Goal: Complete application form: Complete application form

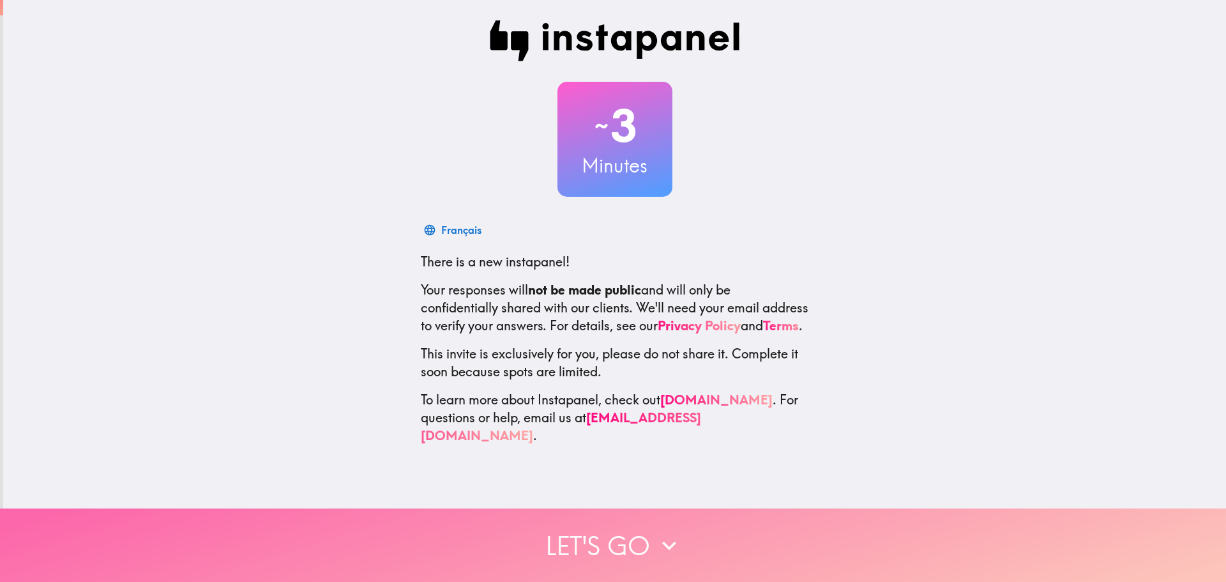
click at [595, 534] on button "Let's go" at bounding box center [613, 544] width 1226 height 73
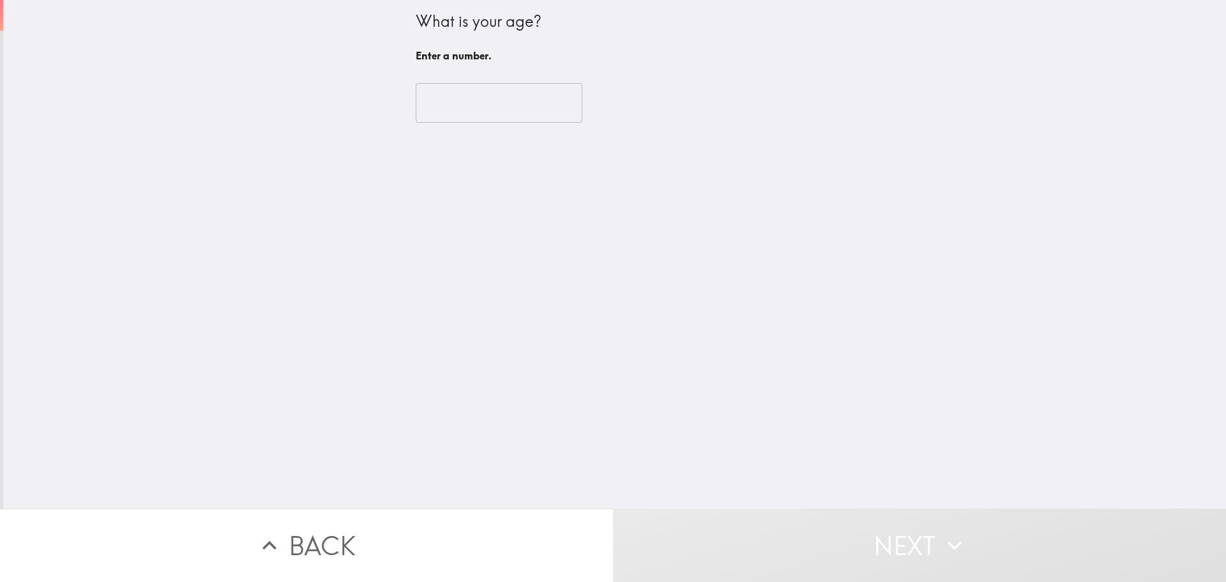
click at [439, 107] on input "number" at bounding box center [499, 103] width 167 height 40
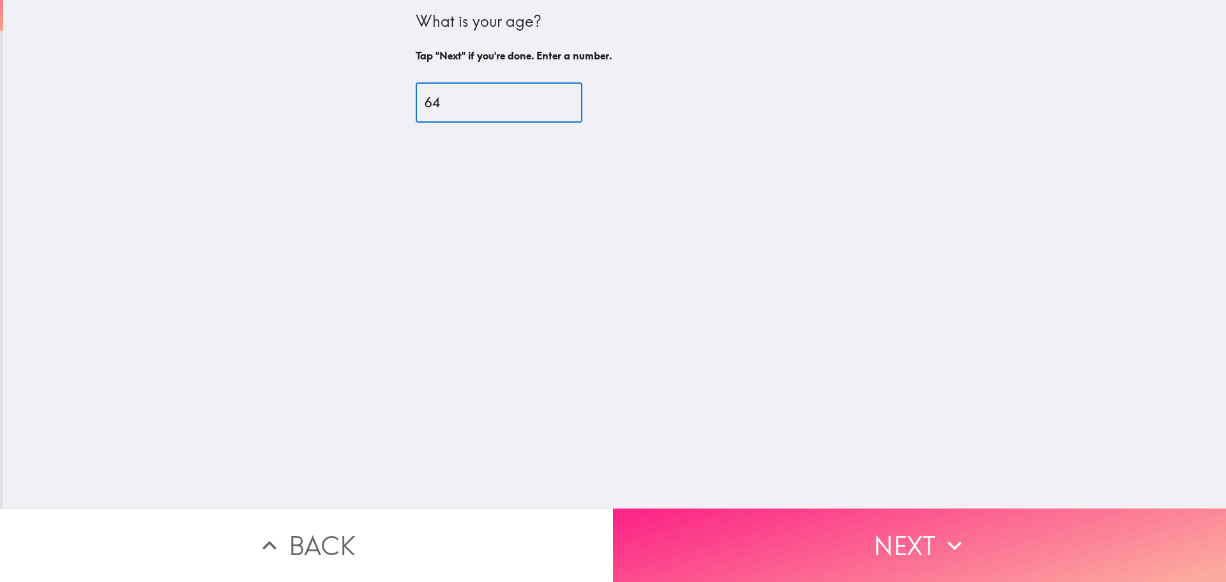
type input "64"
click at [736, 523] on button "Next" at bounding box center [919, 544] width 613 height 73
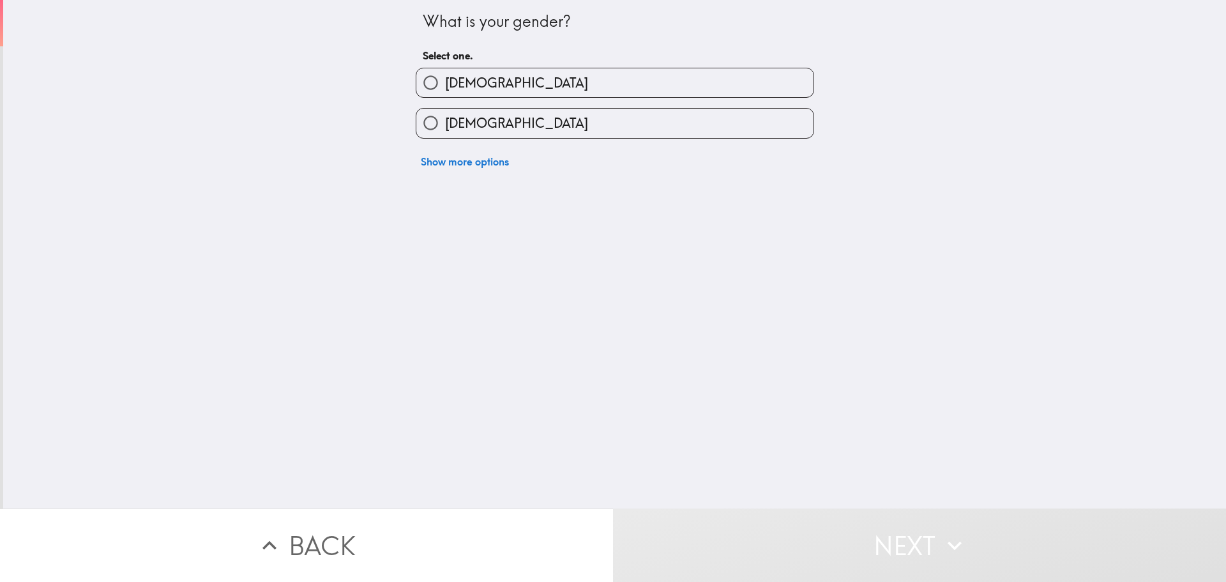
click at [460, 122] on span "[DEMOGRAPHIC_DATA]" at bounding box center [516, 123] width 143 height 18
click at [445, 122] on input "[DEMOGRAPHIC_DATA]" at bounding box center [430, 123] width 29 height 29
radio input "true"
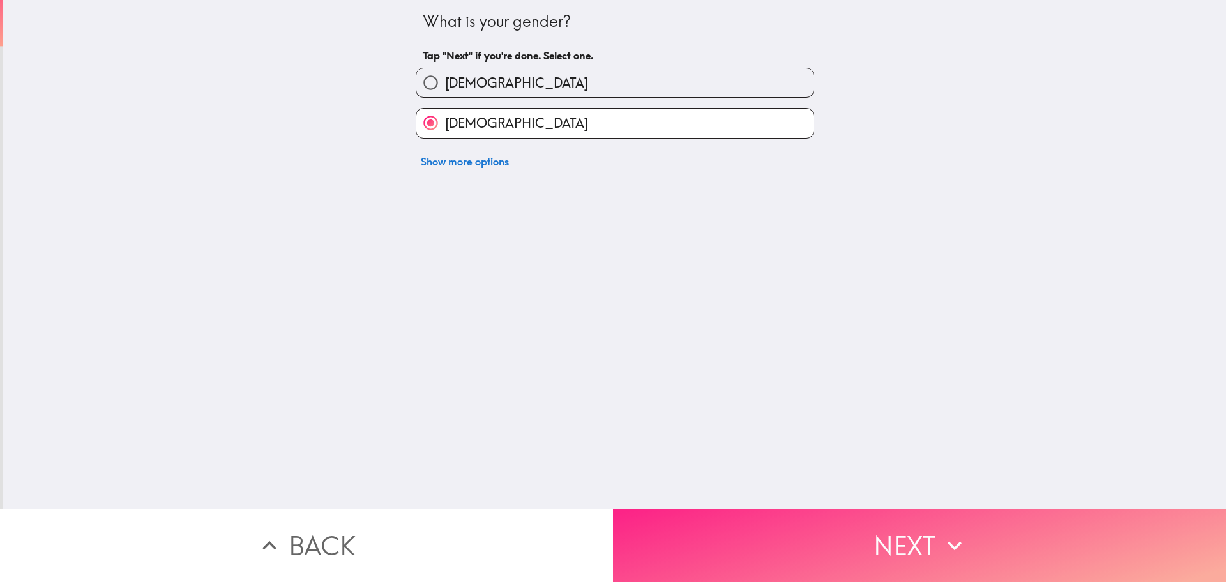
click at [695, 517] on button "Next" at bounding box center [919, 544] width 613 height 73
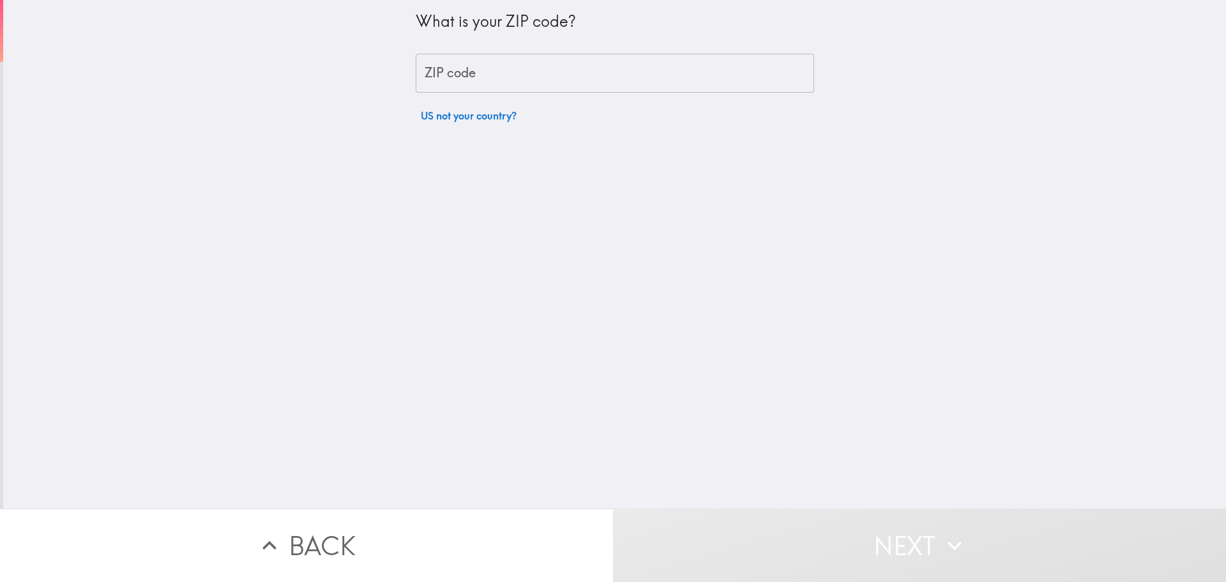
click at [487, 76] on input "ZIP code" at bounding box center [615, 74] width 399 height 40
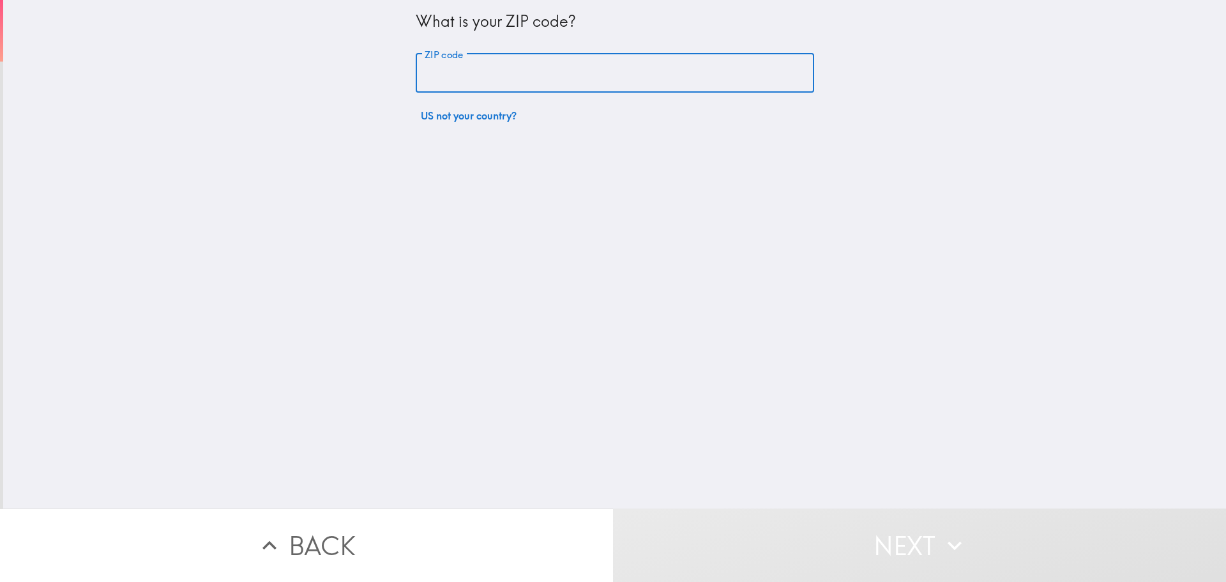
type input "17512"
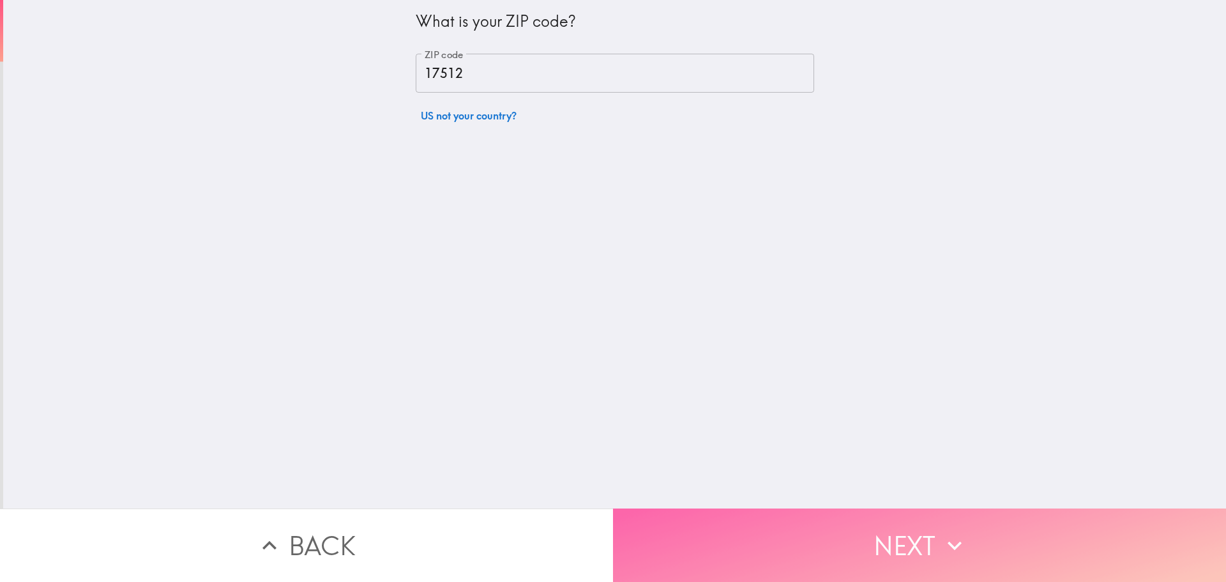
click at [671, 524] on button "Next" at bounding box center [919, 544] width 613 height 73
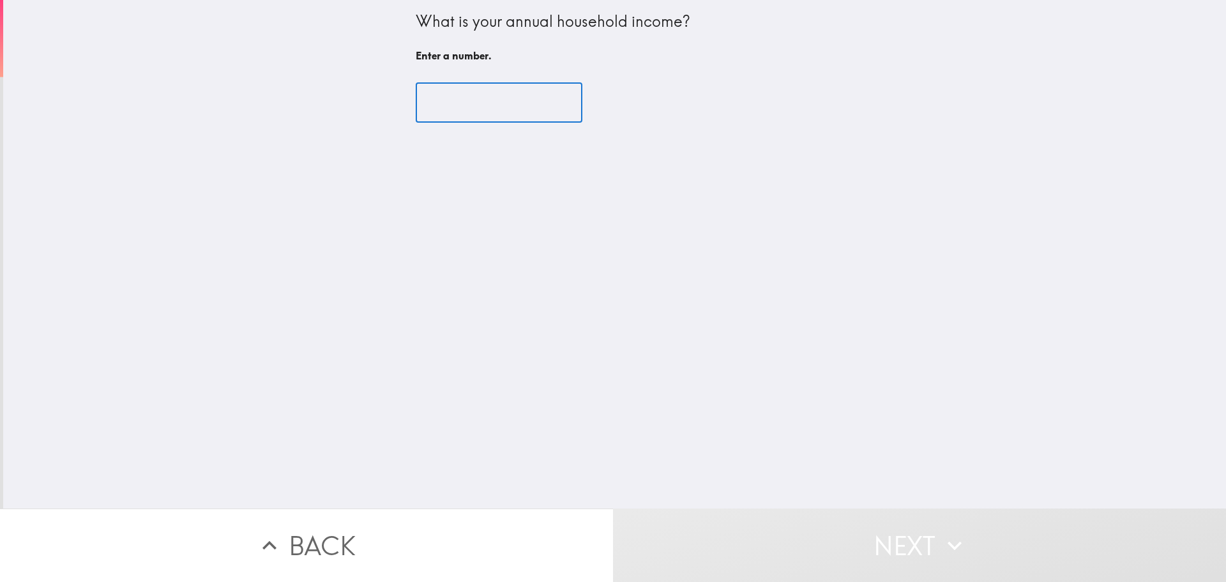
click at [501, 110] on input "number" at bounding box center [499, 103] width 167 height 40
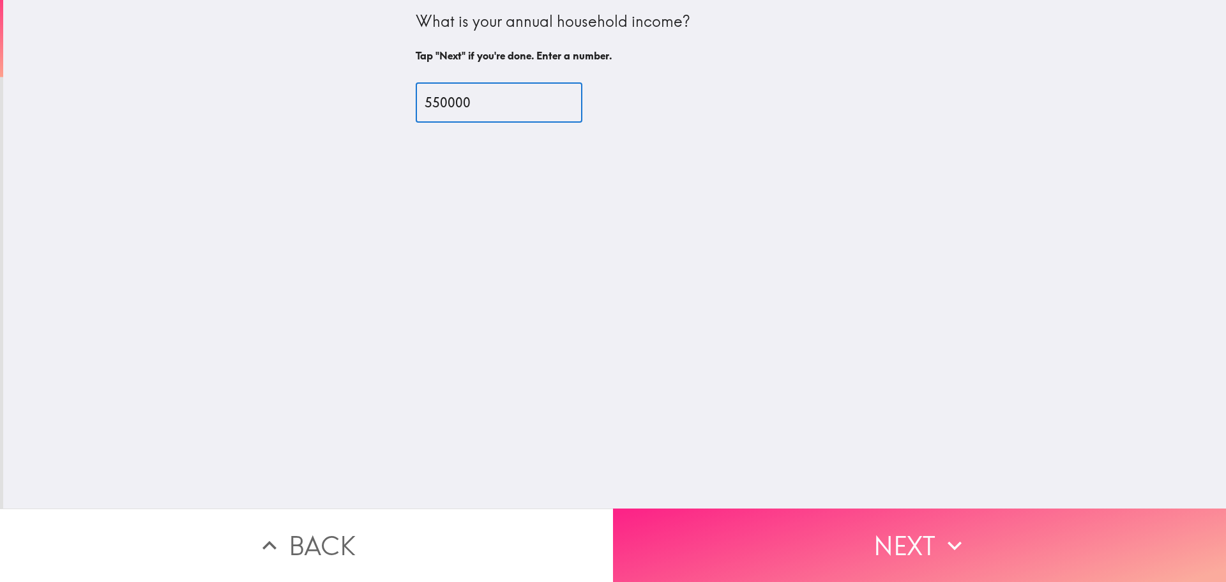
type input "550000"
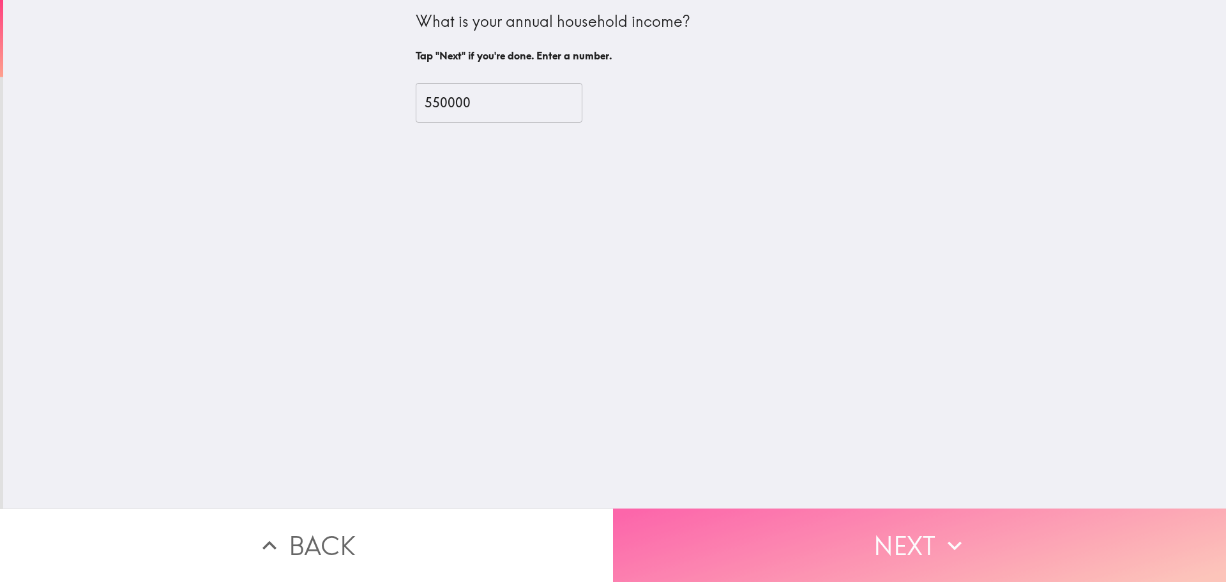
click at [673, 534] on button "Next" at bounding box center [919, 544] width 613 height 73
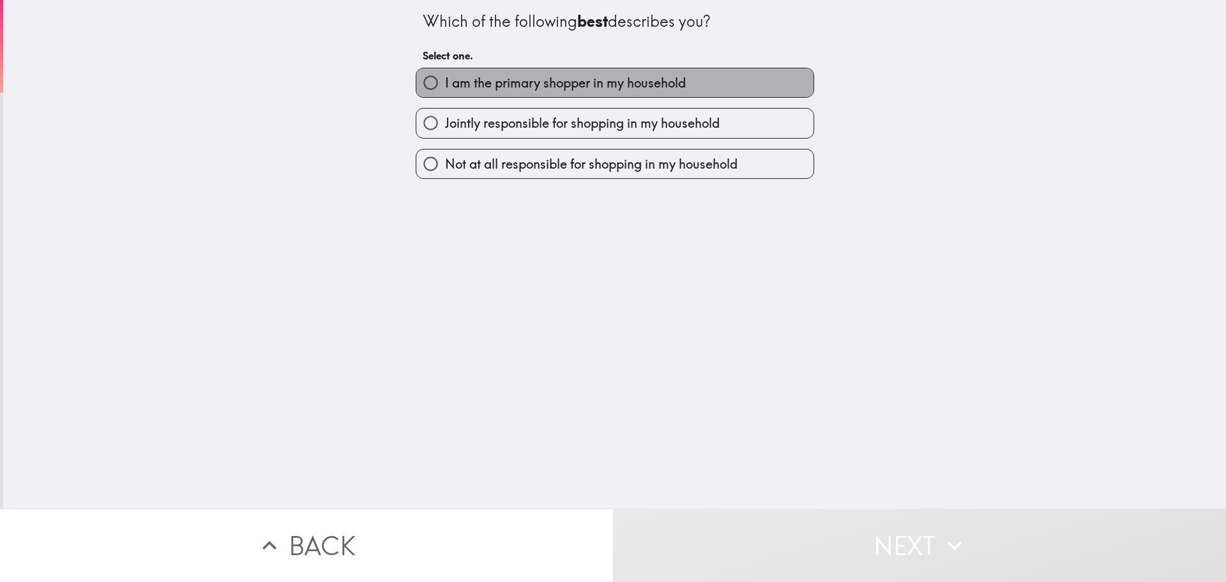
click at [528, 85] on span "I am the primary shopper in my household" at bounding box center [565, 83] width 241 height 18
click at [445, 85] on input "I am the primary shopper in my household" at bounding box center [430, 82] width 29 height 29
radio input "true"
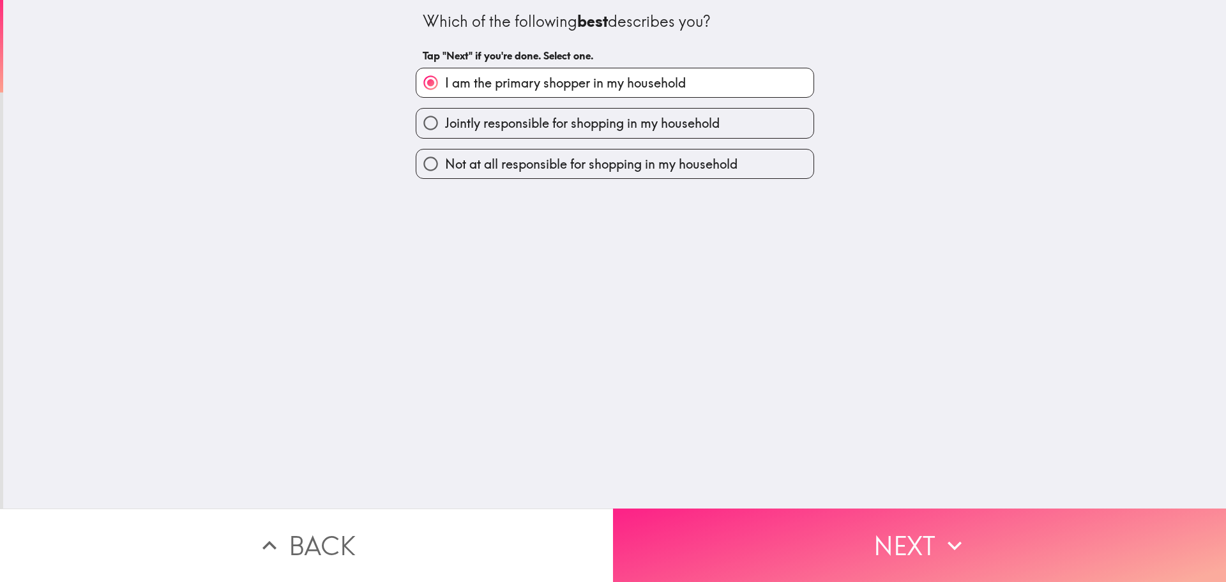
click at [641, 528] on button "Next" at bounding box center [919, 544] width 613 height 73
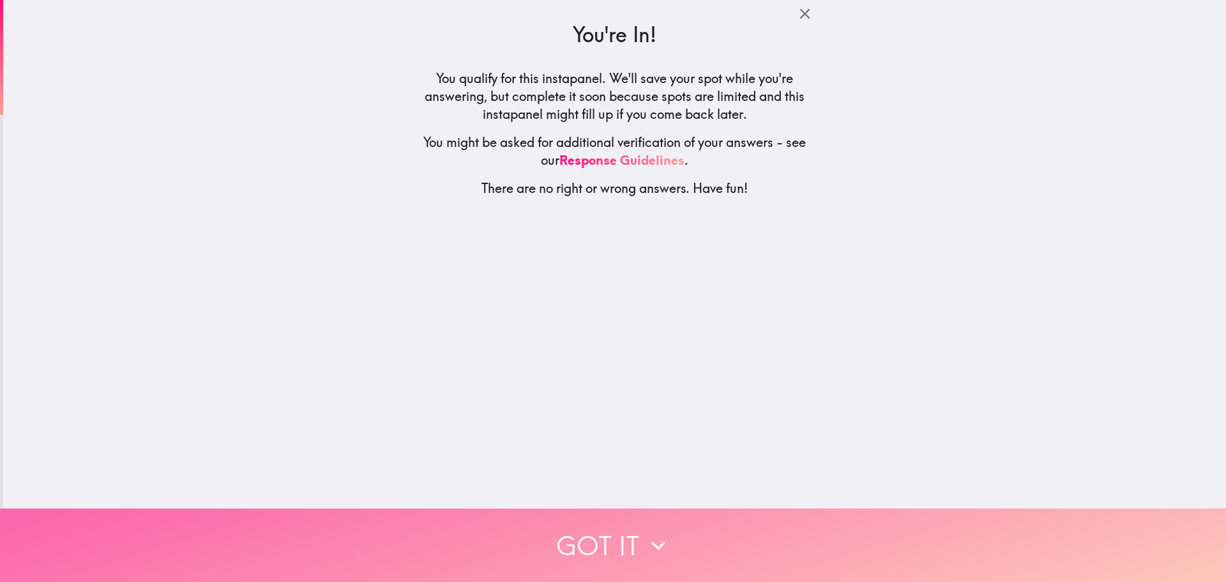
click at [617, 540] on button "Got it" at bounding box center [613, 544] width 1226 height 73
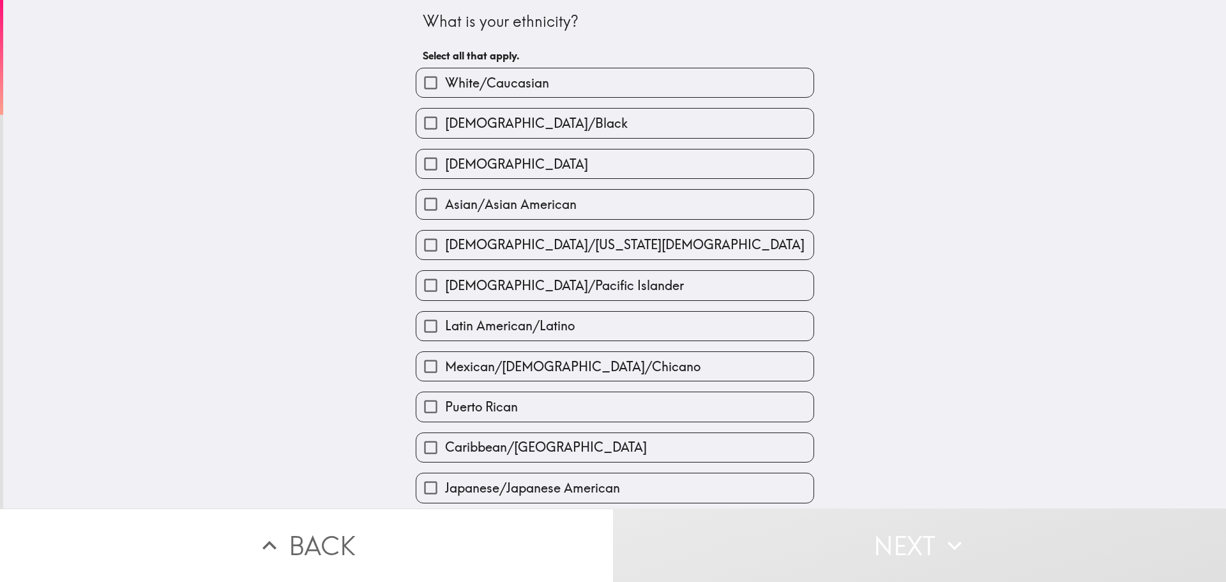
click at [473, 85] on span "White/Caucasian" at bounding box center [497, 83] width 104 height 18
click at [445, 85] on input "White/Caucasian" at bounding box center [430, 82] width 29 height 29
checkbox input "true"
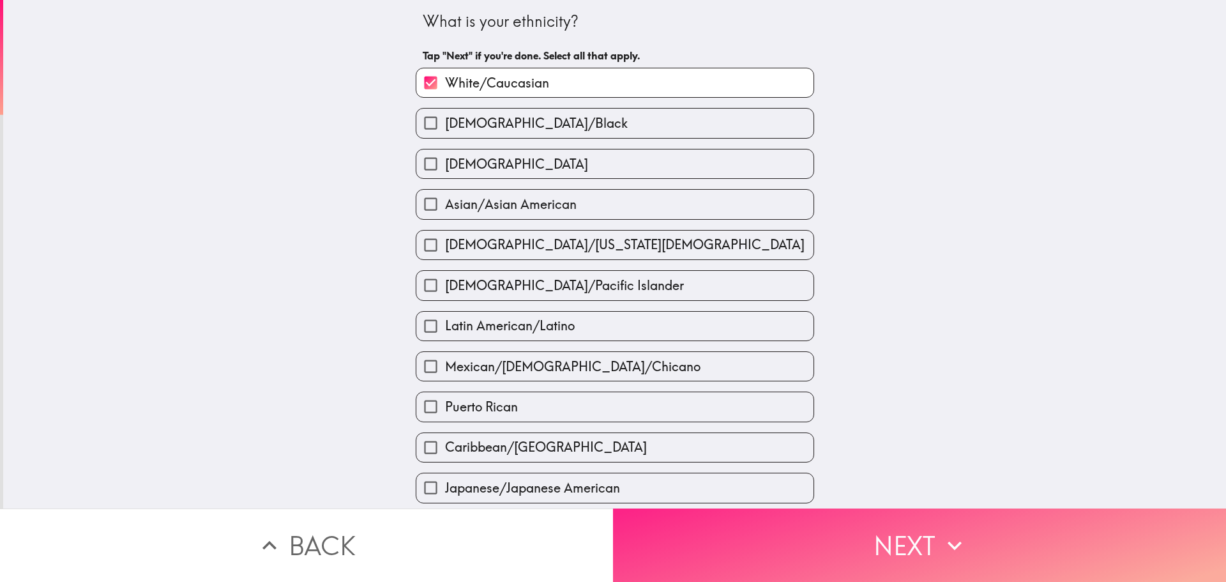
click at [652, 533] on button "Next" at bounding box center [919, 544] width 613 height 73
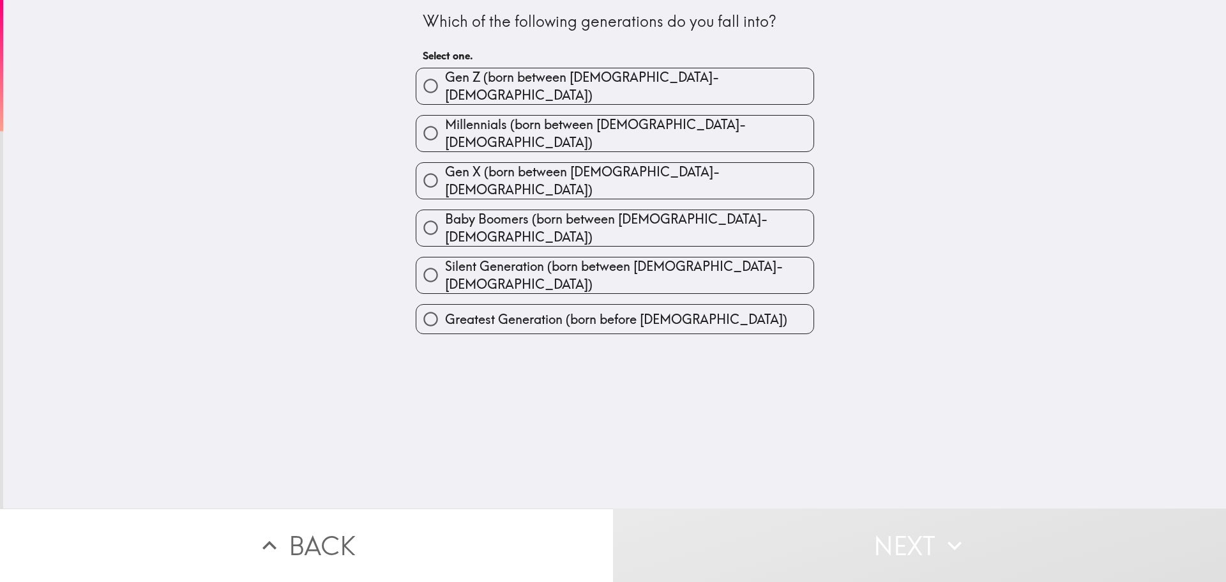
click at [468, 210] on span "Baby Boomers (born between [DEMOGRAPHIC_DATA]-[DEMOGRAPHIC_DATA])" at bounding box center [629, 228] width 369 height 36
click at [445, 213] on input "Baby Boomers (born between [DEMOGRAPHIC_DATA]-[DEMOGRAPHIC_DATA])" at bounding box center [430, 227] width 29 height 29
radio input "true"
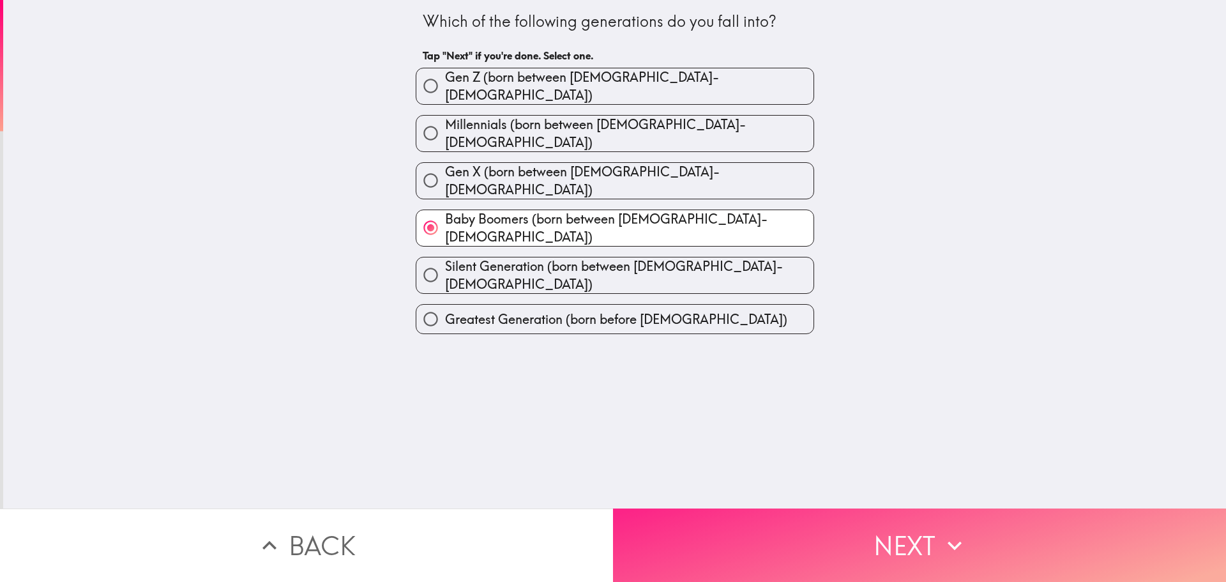
click at [664, 542] on button "Next" at bounding box center [919, 544] width 613 height 73
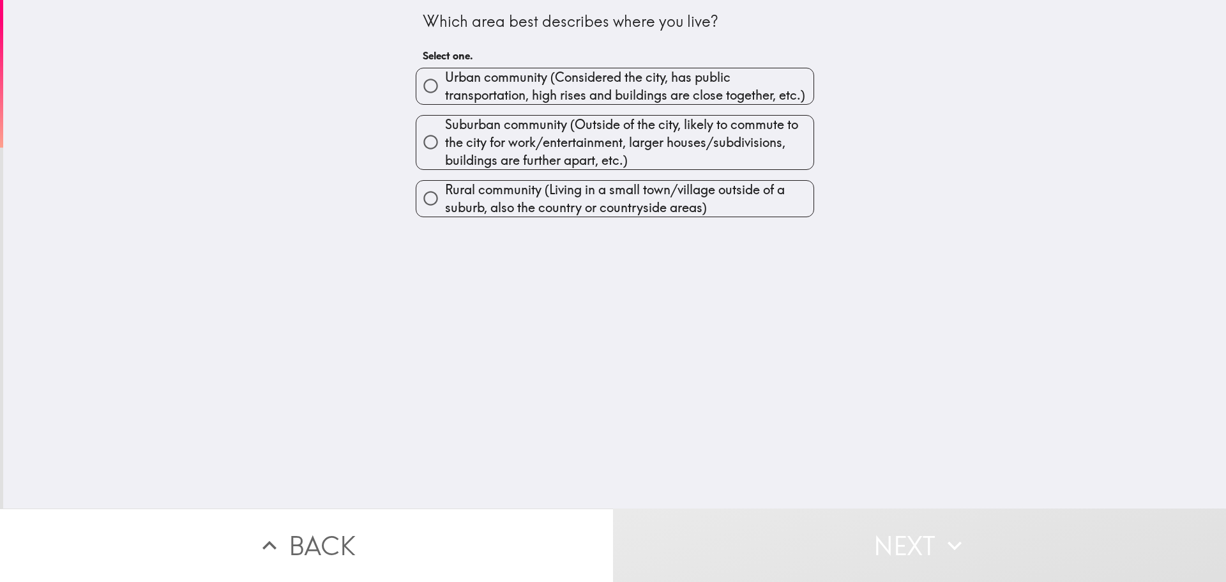
click at [503, 197] on span "Rural community (Living in a small town/village outside of a suburb, also the c…" at bounding box center [629, 199] width 369 height 36
click at [445, 197] on input "Rural community (Living in a small town/village outside of a suburb, also the c…" at bounding box center [430, 198] width 29 height 29
radio input "true"
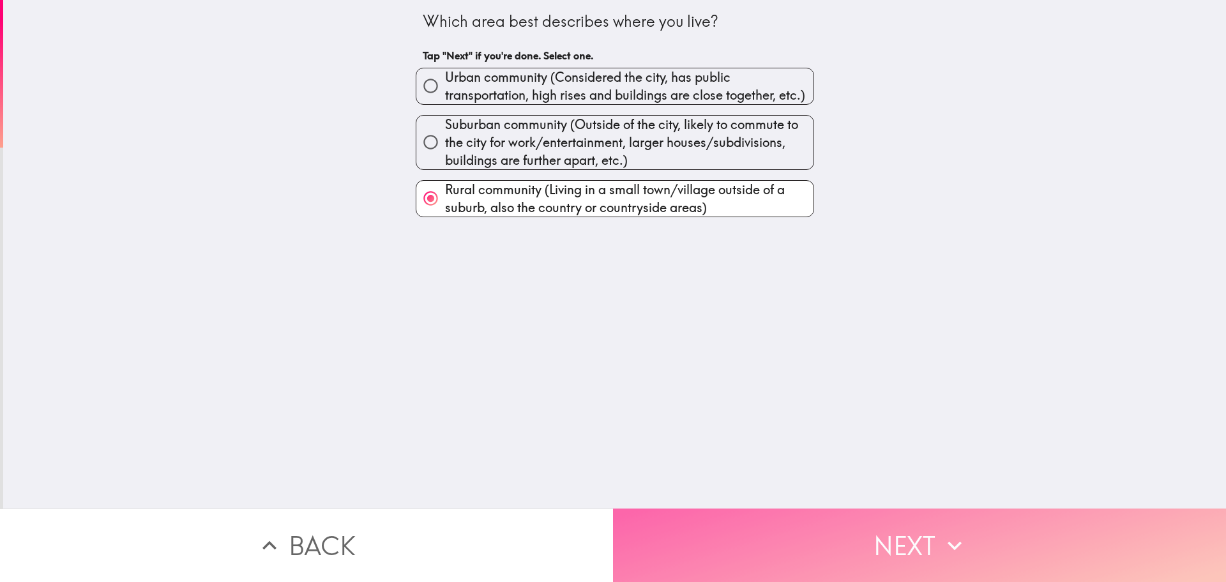
click at [701, 525] on button "Next" at bounding box center [919, 544] width 613 height 73
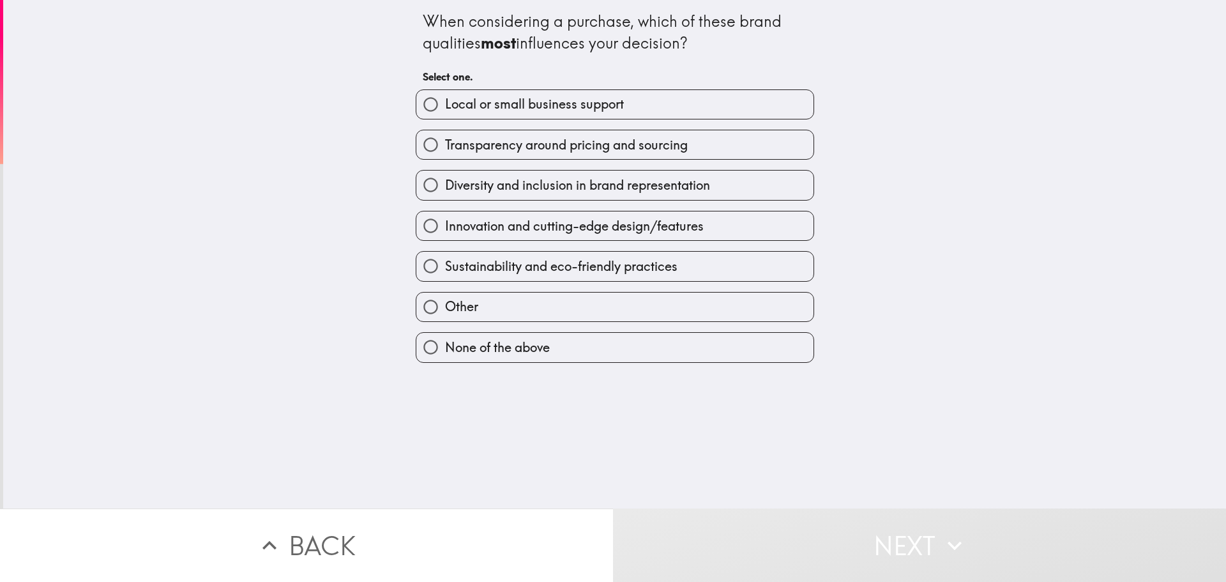
click at [489, 337] on label "None of the above" at bounding box center [614, 347] width 397 height 29
click at [445, 337] on input "None of the above" at bounding box center [430, 347] width 29 height 29
radio input "true"
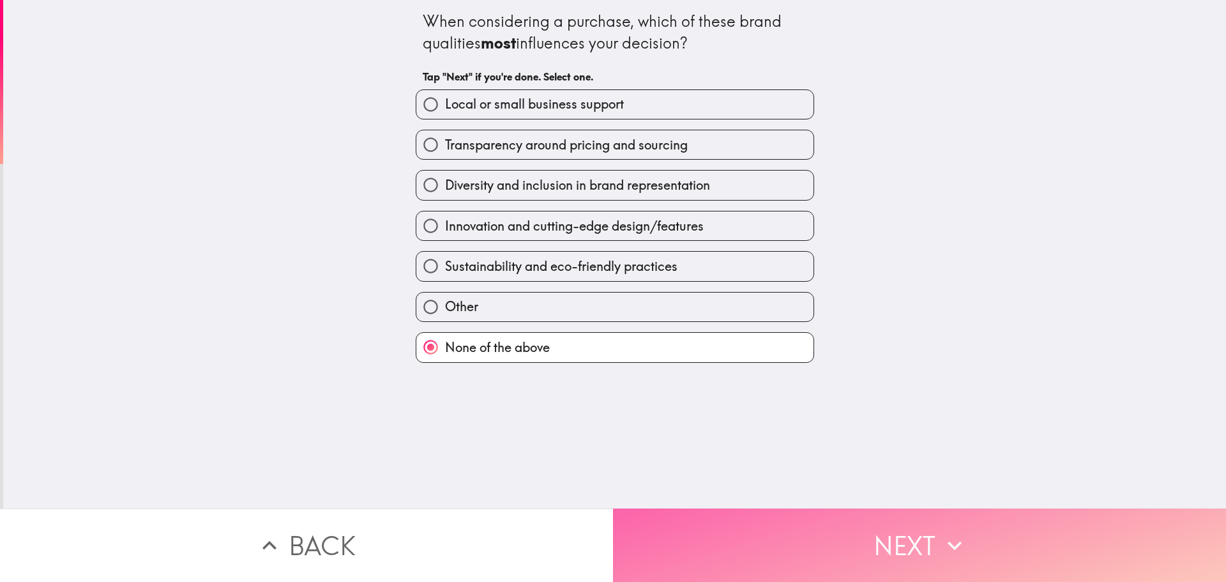
drag, startPoint x: 686, startPoint y: 513, endPoint x: 687, endPoint y: 504, distance: 9.0
click at [687, 513] on button "Next" at bounding box center [919, 544] width 613 height 73
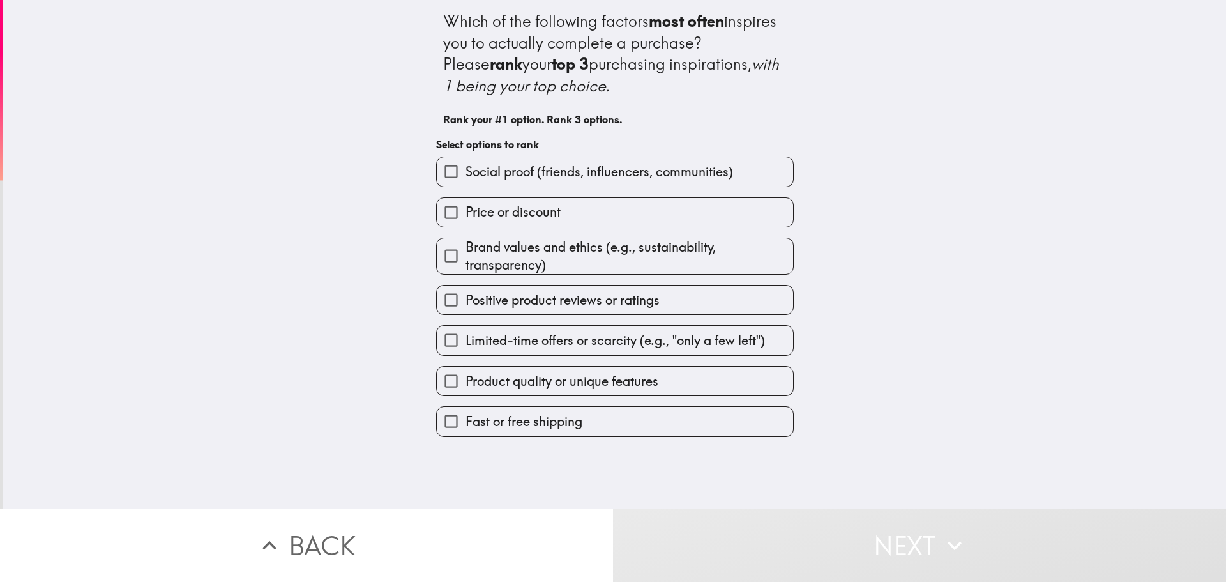
click at [444, 204] on input "Price or discount" at bounding box center [451, 212] width 29 height 29
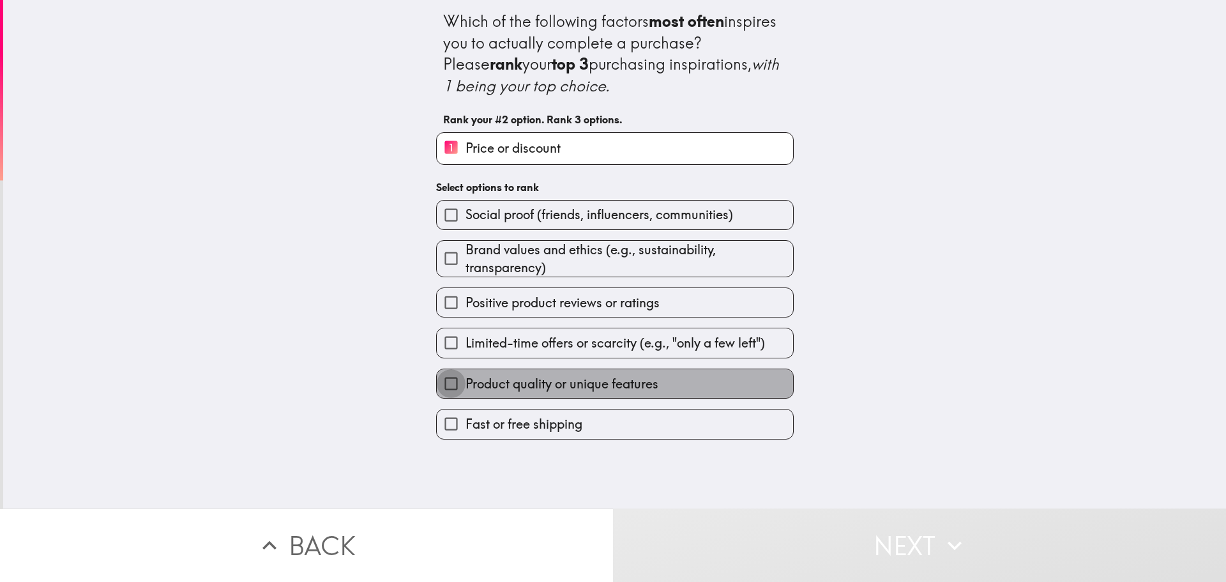
click at [442, 383] on input "Product quality or unique features" at bounding box center [451, 383] width 29 height 29
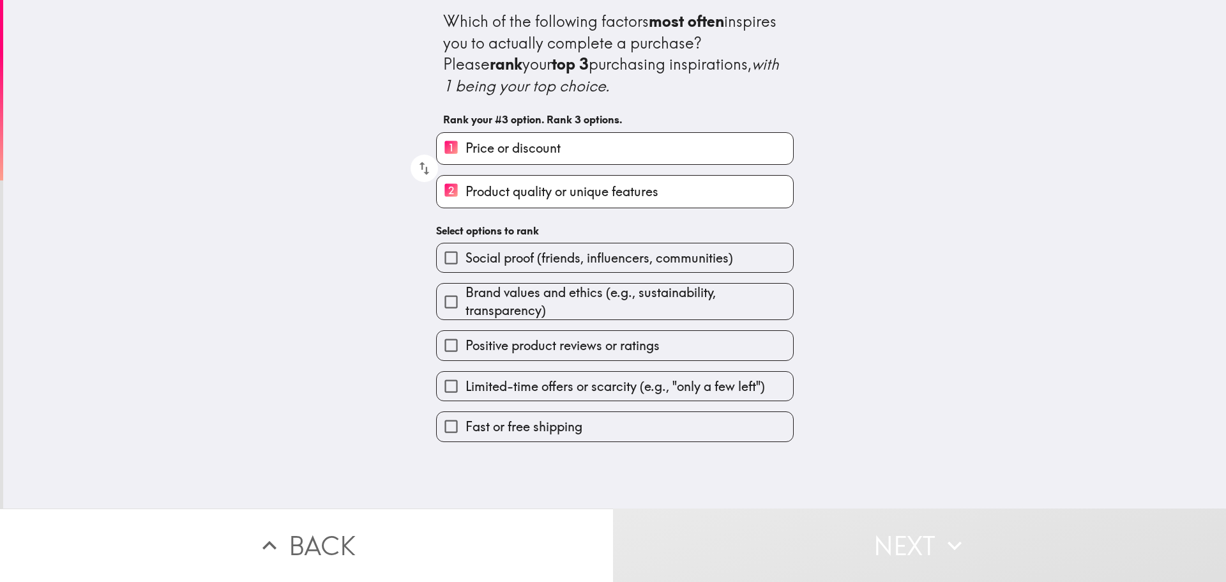
click at [437, 296] on input "Brand values and ethics (e.g., sustainability, transparency)" at bounding box center [451, 301] width 29 height 29
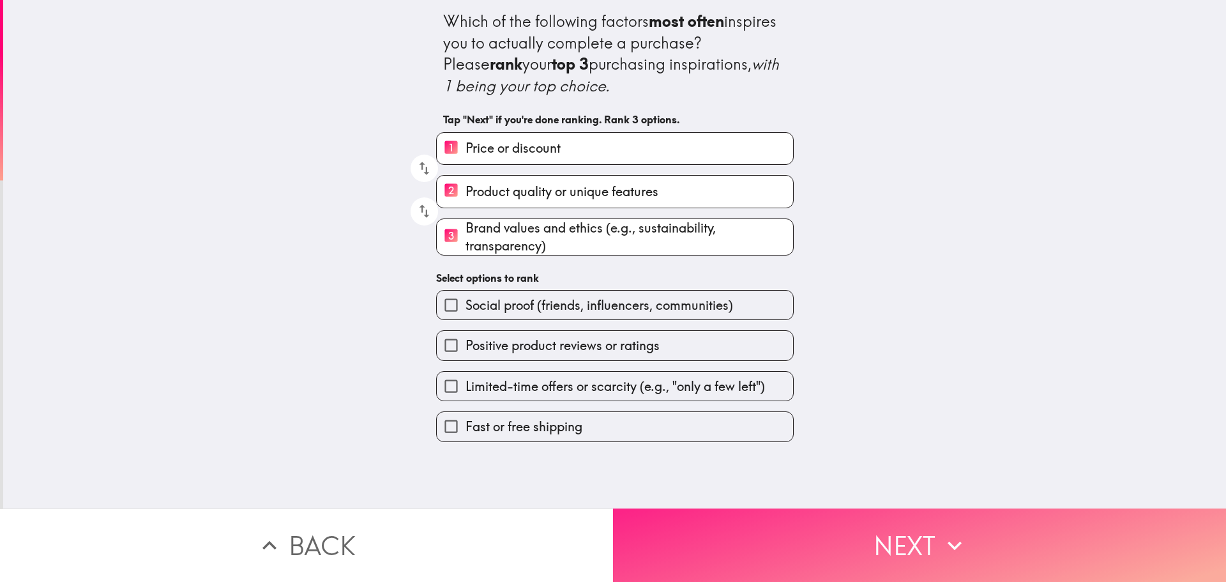
click at [741, 532] on button "Next" at bounding box center [919, 544] width 613 height 73
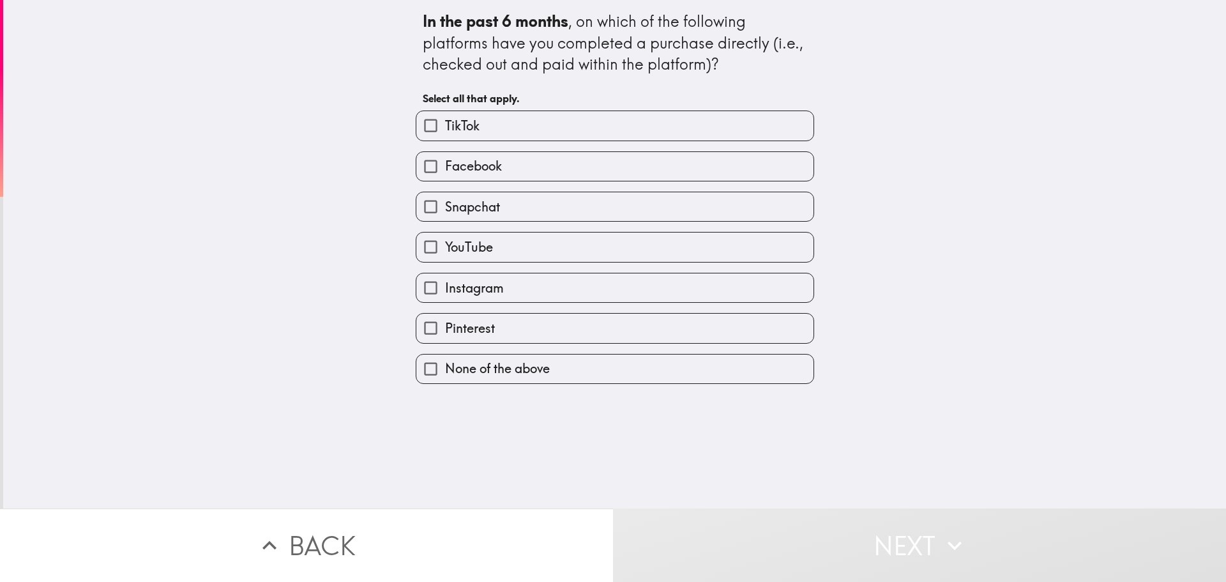
click at [471, 362] on span "None of the above" at bounding box center [497, 369] width 105 height 18
click at [445, 362] on input "None of the above" at bounding box center [430, 368] width 29 height 29
checkbox input "true"
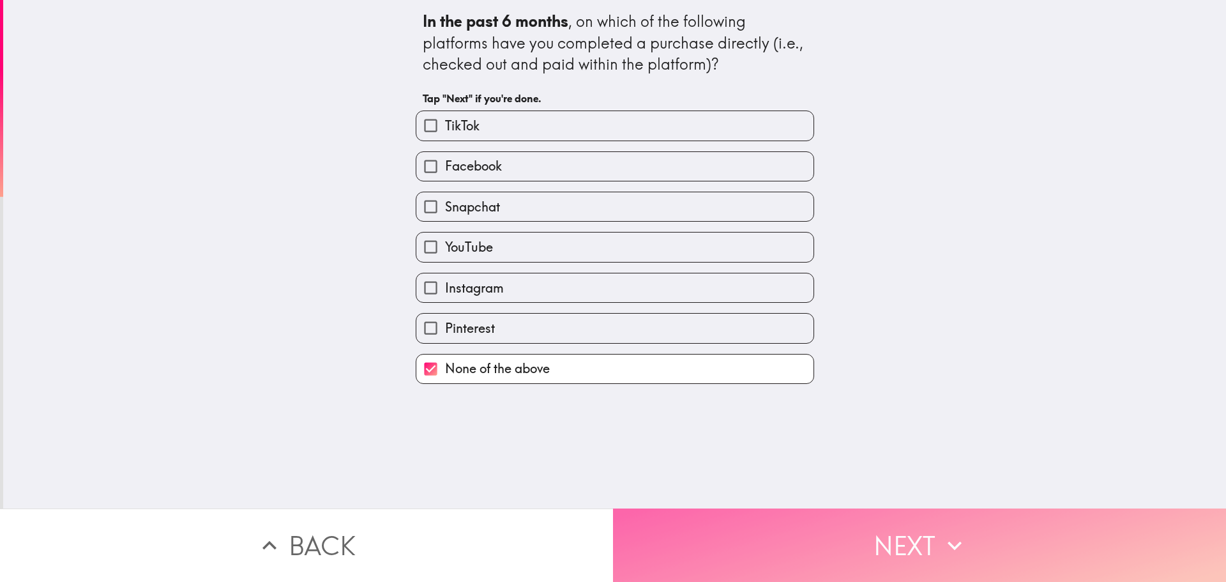
click at [715, 520] on button "Next" at bounding box center [919, 544] width 613 height 73
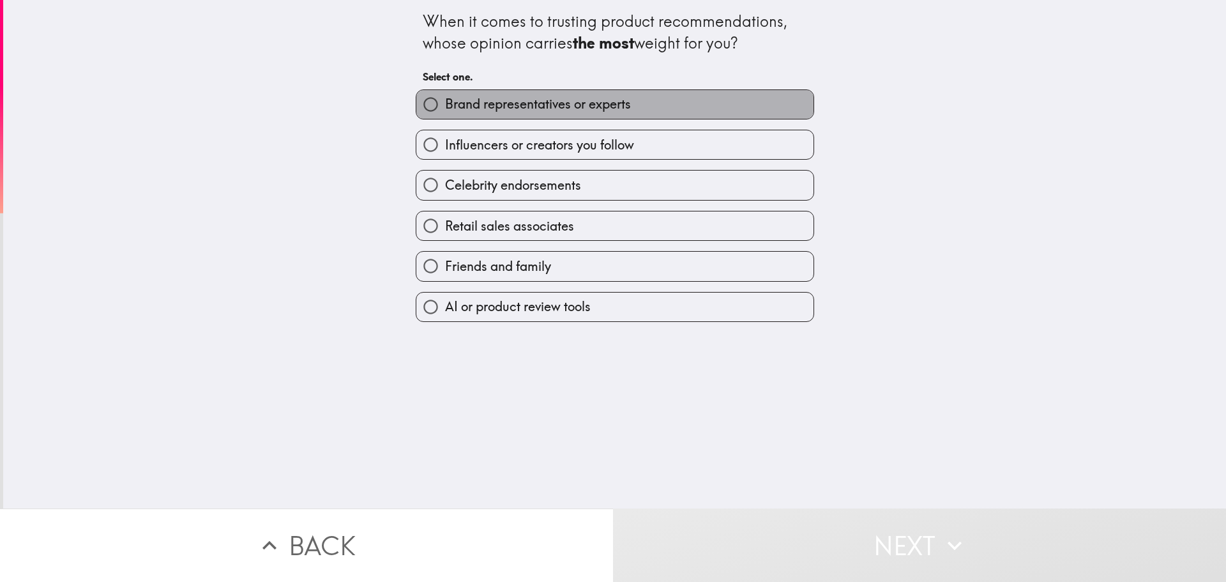
click at [445, 98] on span "Brand representatives or experts" at bounding box center [538, 104] width 186 height 18
click at [441, 98] on input "Brand representatives or experts" at bounding box center [430, 104] width 29 height 29
radio input "true"
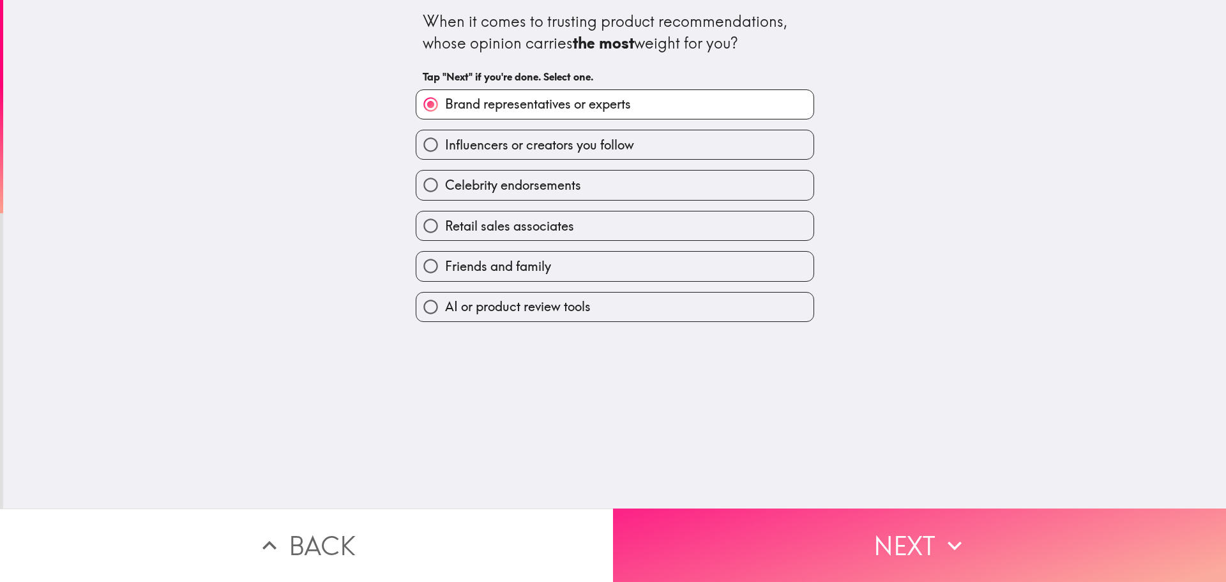
click at [657, 512] on button "Next" at bounding box center [919, 544] width 613 height 73
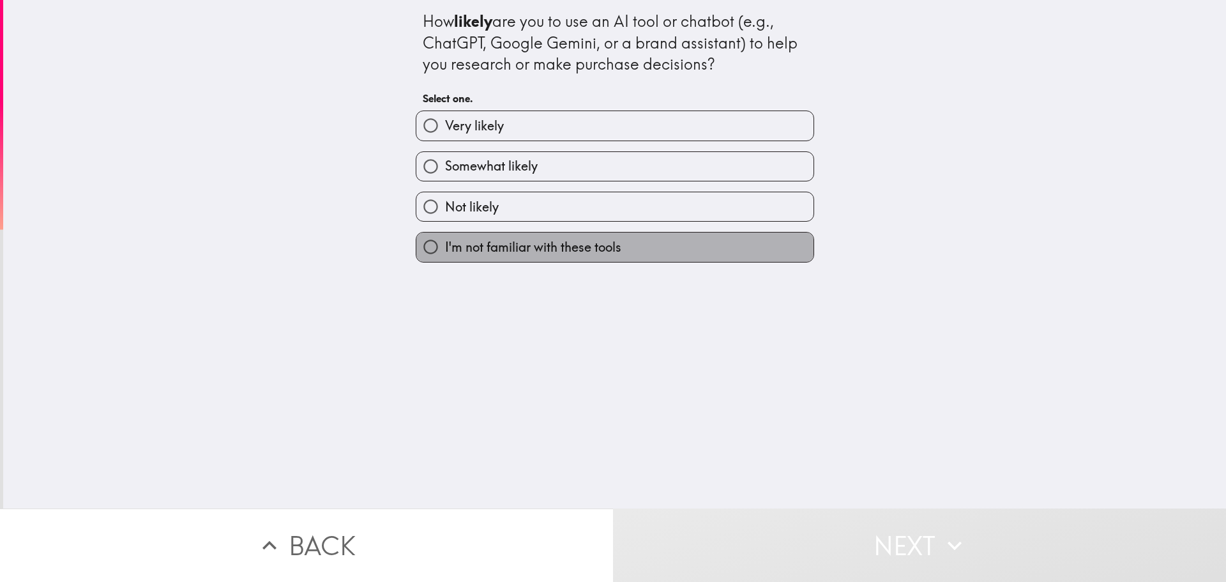
click at [455, 252] on span "I'm not familiar with these tools" at bounding box center [533, 247] width 176 height 18
click at [445, 252] on input "I'm not familiar with these tools" at bounding box center [430, 246] width 29 height 29
radio input "true"
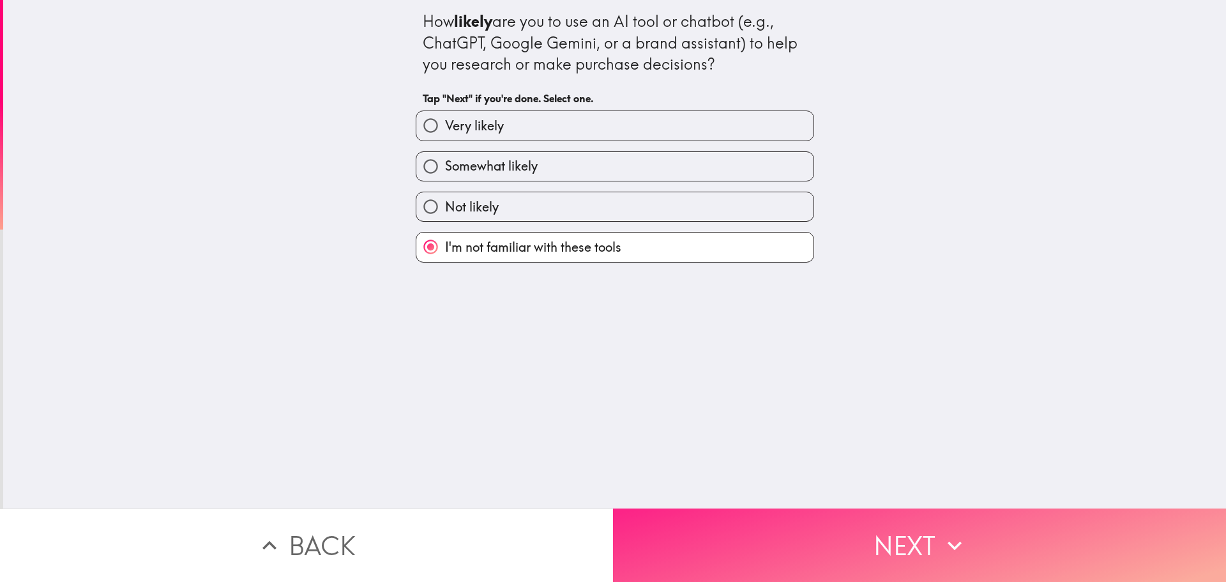
click at [701, 519] on button "Next" at bounding box center [919, 544] width 613 height 73
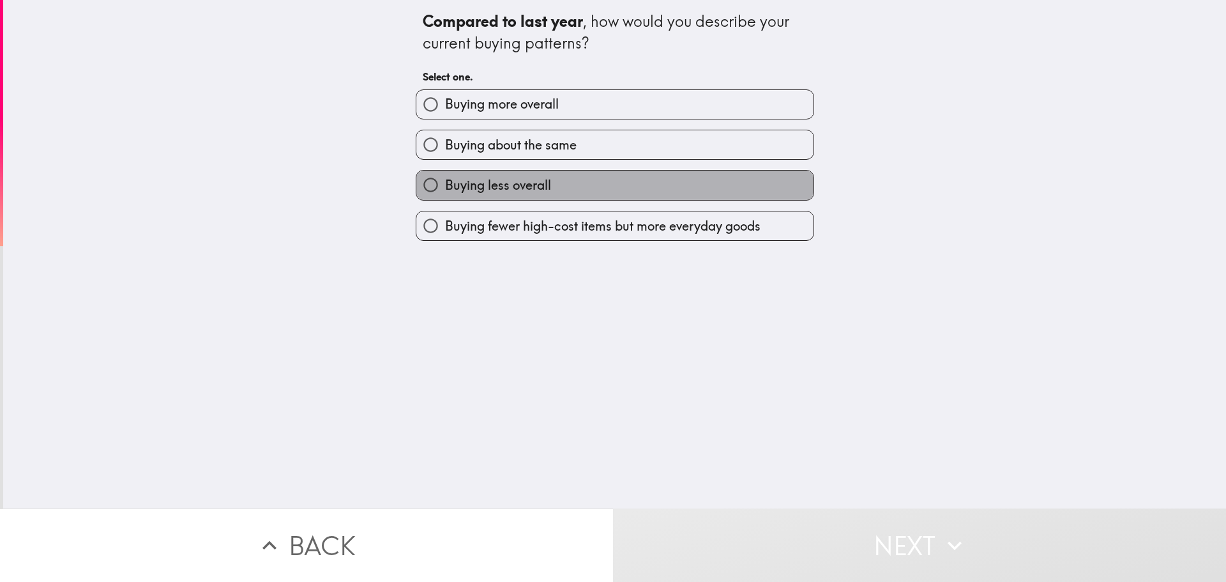
click at [473, 187] on span "Buying less overall" at bounding box center [498, 185] width 106 height 18
click at [445, 187] on input "Buying less overall" at bounding box center [430, 185] width 29 height 29
radio input "true"
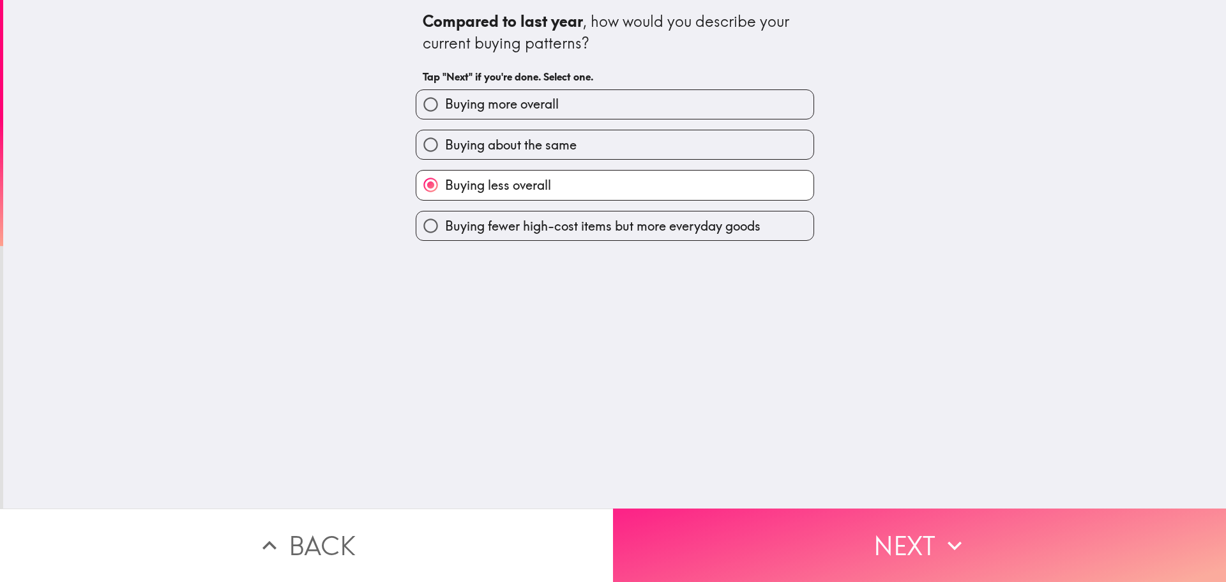
click at [726, 533] on button "Next" at bounding box center [919, 544] width 613 height 73
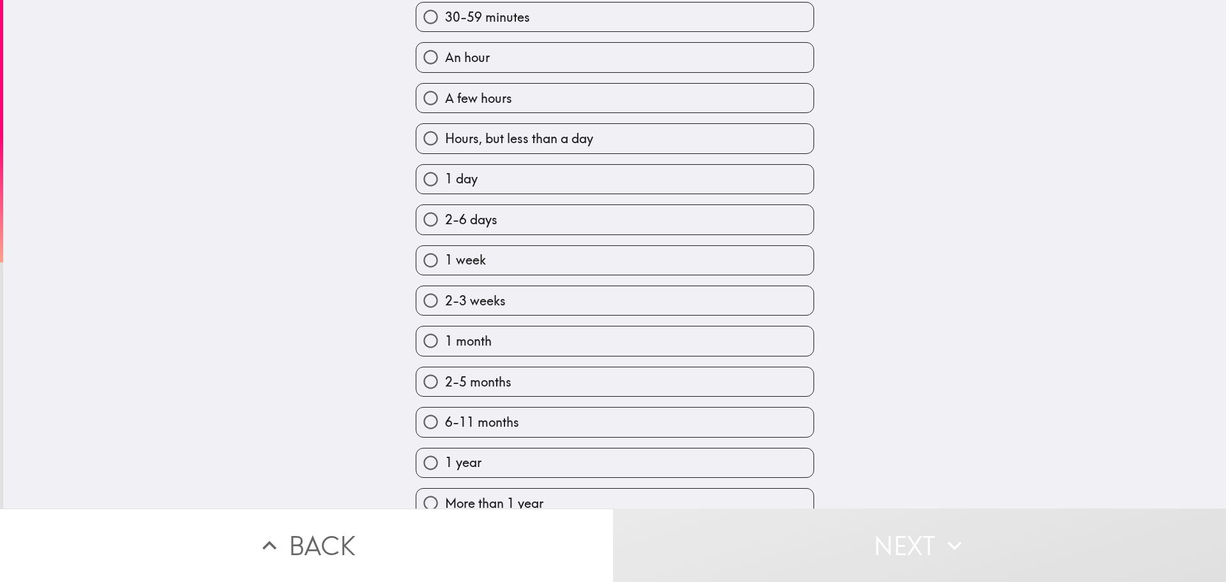
scroll to position [188, 0]
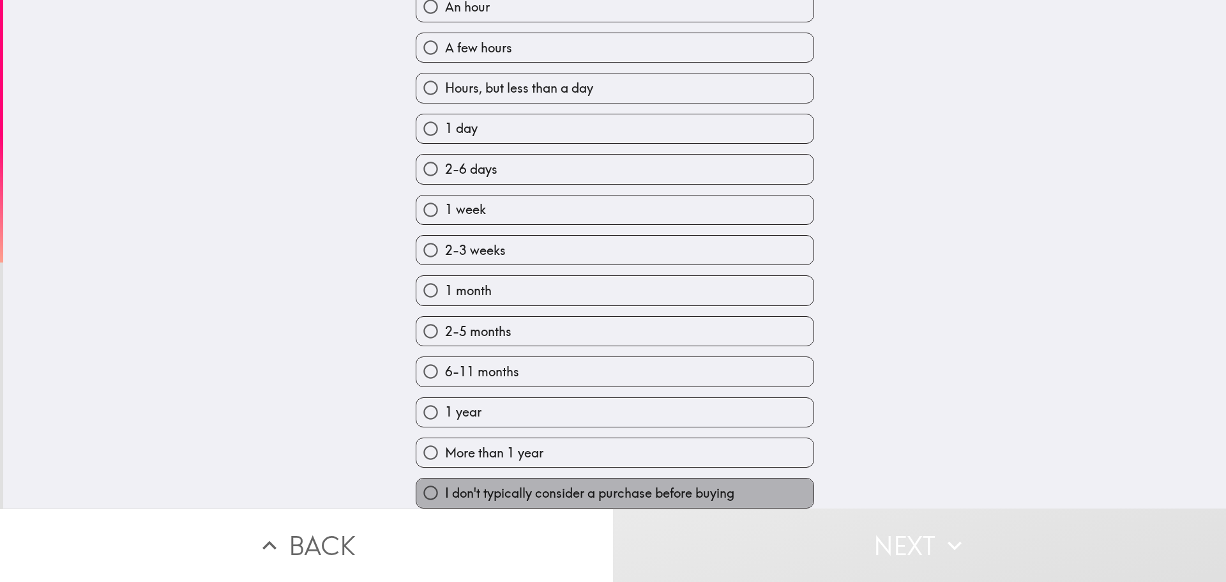
drag, startPoint x: 461, startPoint y: 482, endPoint x: 502, endPoint y: 487, distance: 41.2
click at [462, 484] on span "I don't typically consider a purchase before buying" at bounding box center [589, 493] width 289 height 18
click at [445, 482] on input "I don't typically consider a purchase before buying" at bounding box center [430, 492] width 29 height 29
radio input "true"
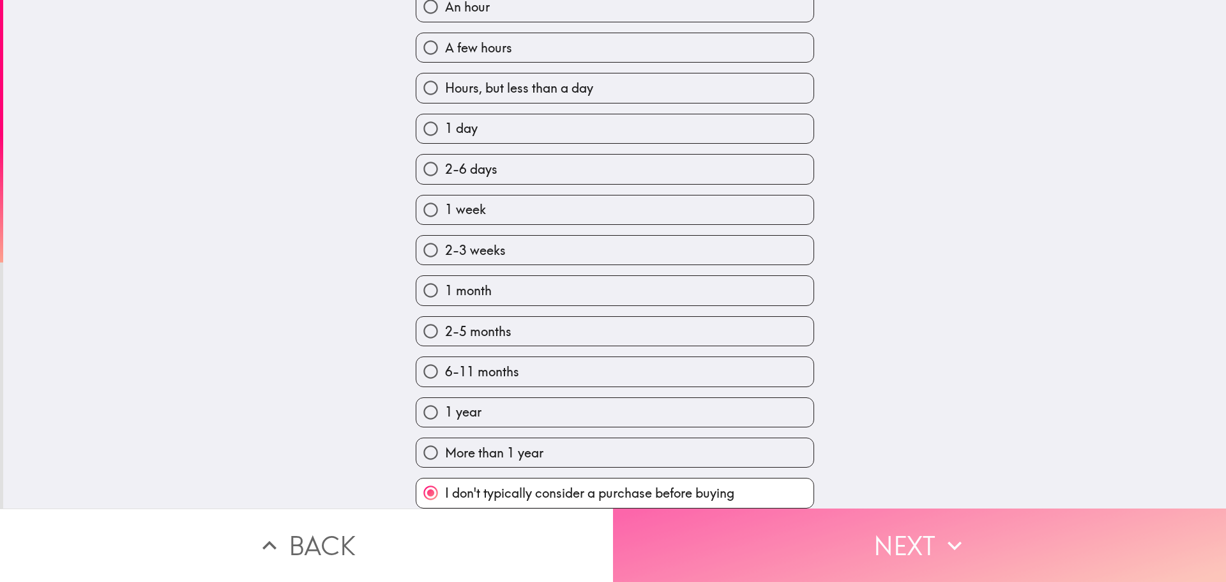
click at [802, 542] on button "Next" at bounding box center [919, 544] width 613 height 73
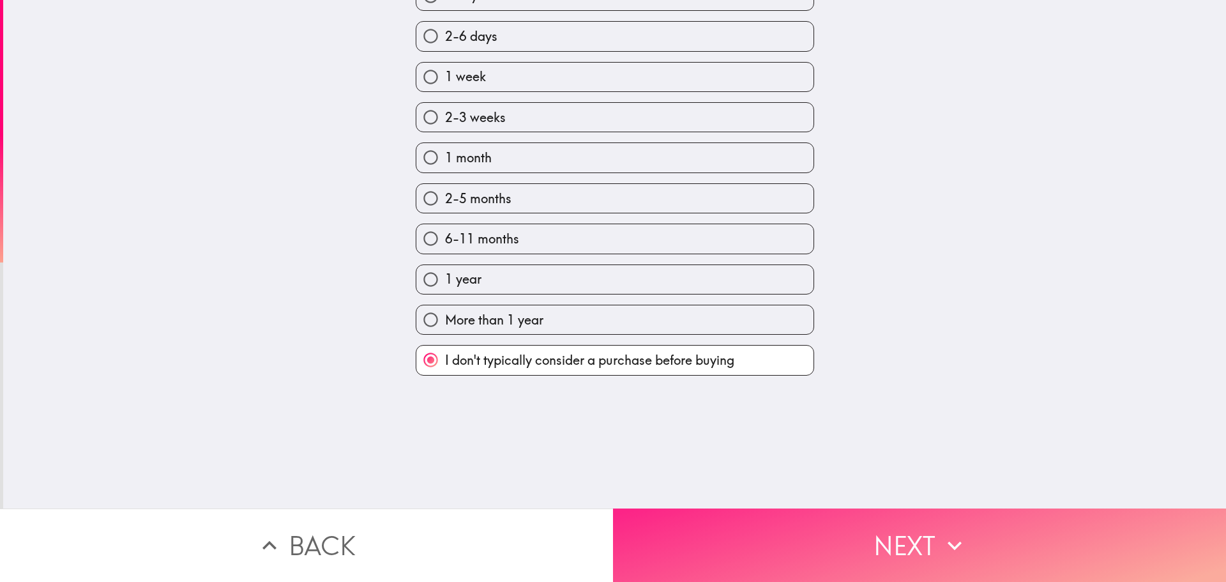
scroll to position [0, 0]
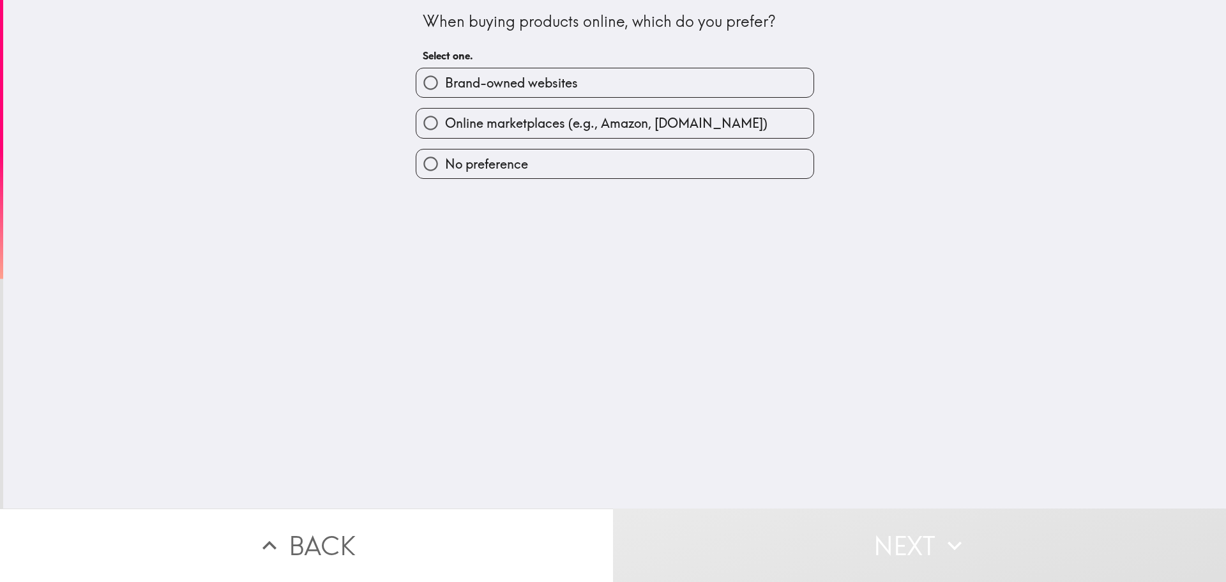
click at [445, 165] on span "No preference" at bounding box center [486, 164] width 83 height 18
click at [443, 165] on input "No preference" at bounding box center [430, 163] width 29 height 29
radio input "true"
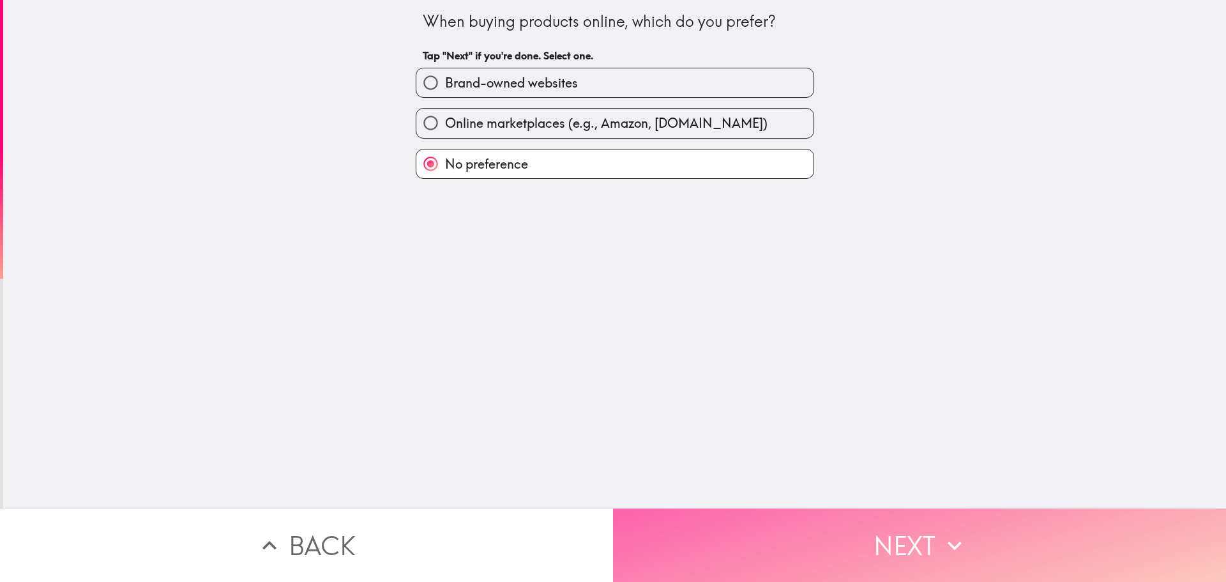
click at [784, 515] on button "Next" at bounding box center [919, 544] width 613 height 73
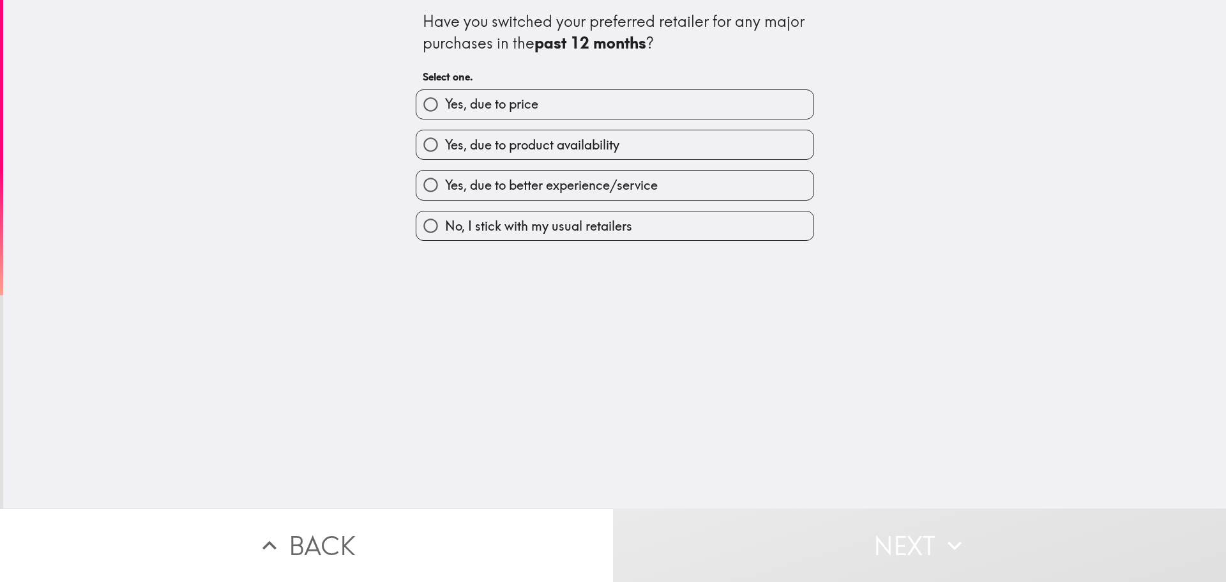
click at [445, 226] on span "No, I stick with my usual retailers" at bounding box center [538, 226] width 187 height 18
click at [436, 226] on input "No, I stick with my usual retailers" at bounding box center [430, 225] width 29 height 29
radio input "true"
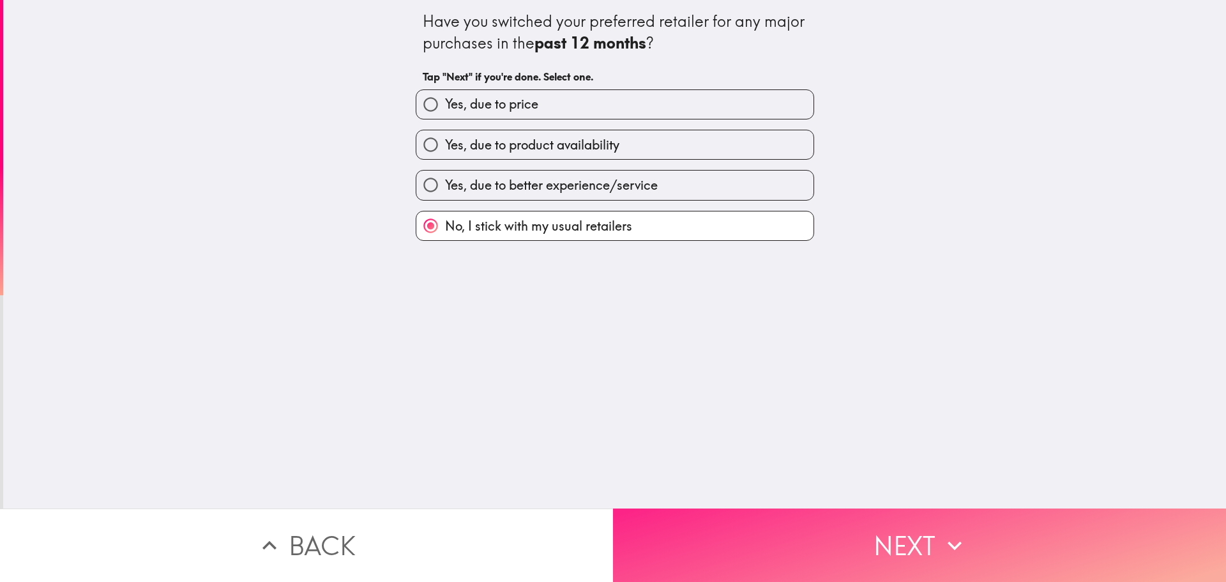
click at [741, 529] on button "Next" at bounding box center [919, 544] width 613 height 73
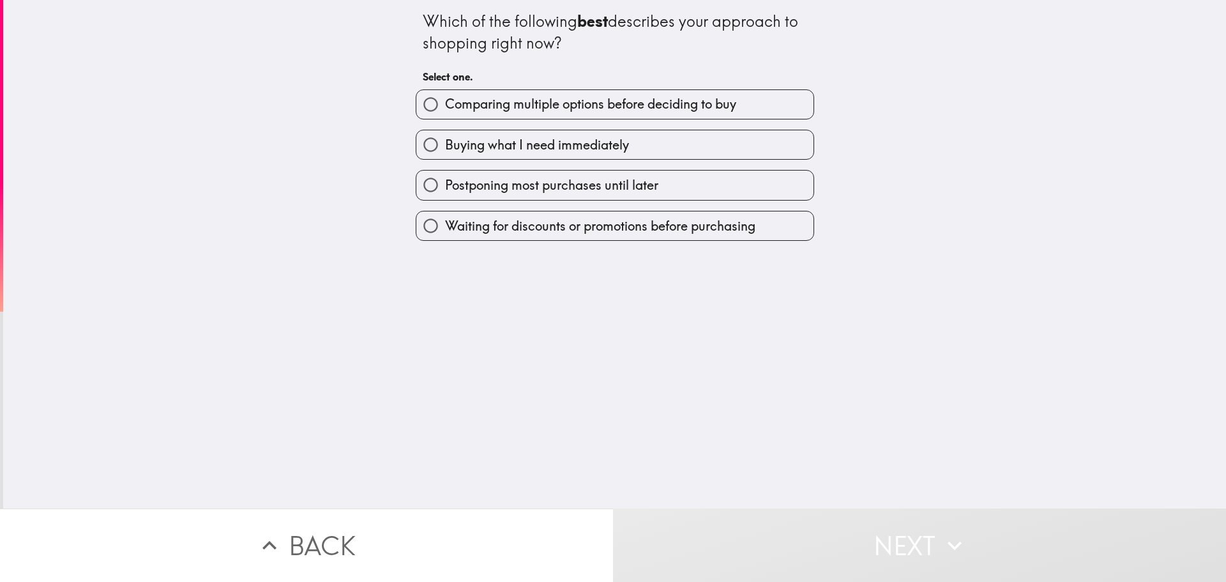
click at [432, 240] on input "Waiting for discounts or promotions before purchasing" at bounding box center [430, 225] width 29 height 29
radio input "true"
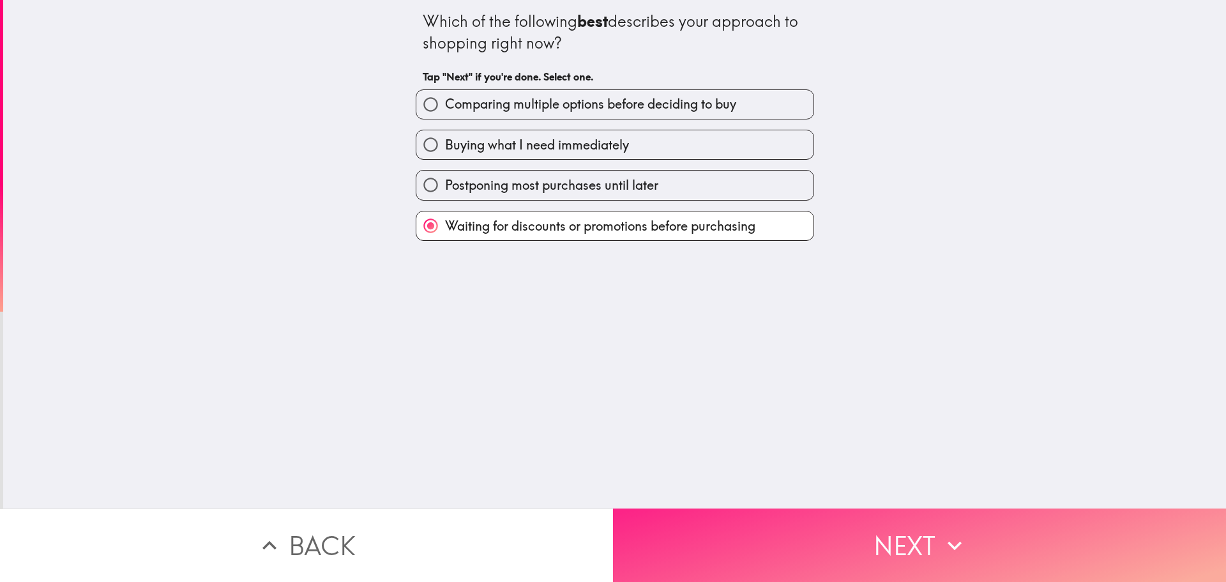
click at [766, 525] on button "Next" at bounding box center [919, 544] width 613 height 73
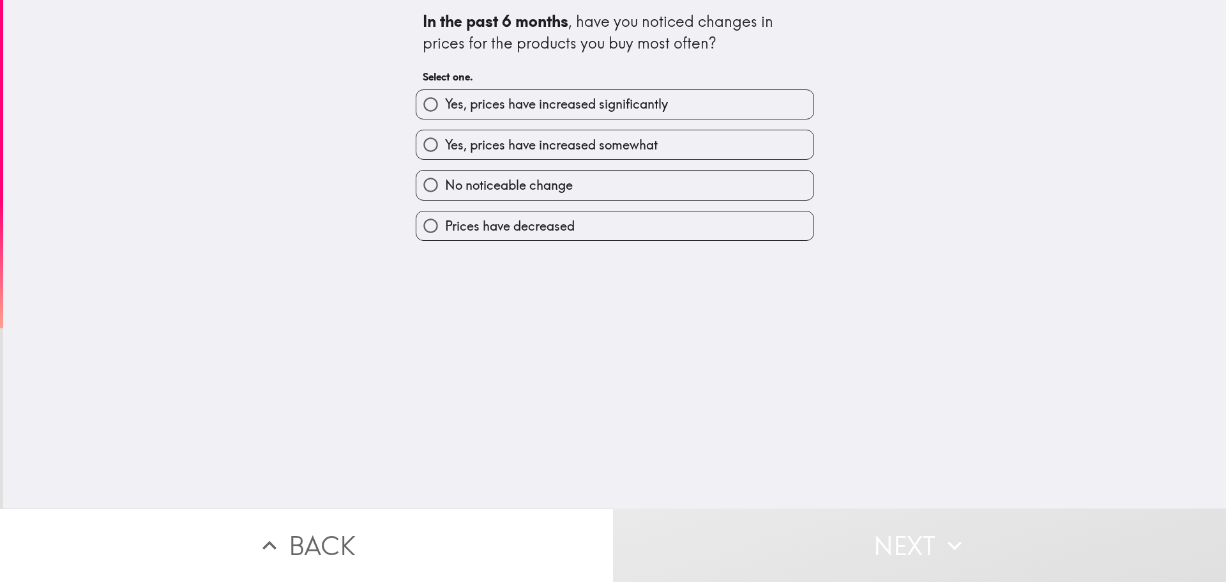
click at [474, 102] on span "Yes, prices have increased significantly" at bounding box center [556, 104] width 223 height 18
click at [445, 102] on input "Yes, prices have increased significantly" at bounding box center [430, 104] width 29 height 29
radio input "true"
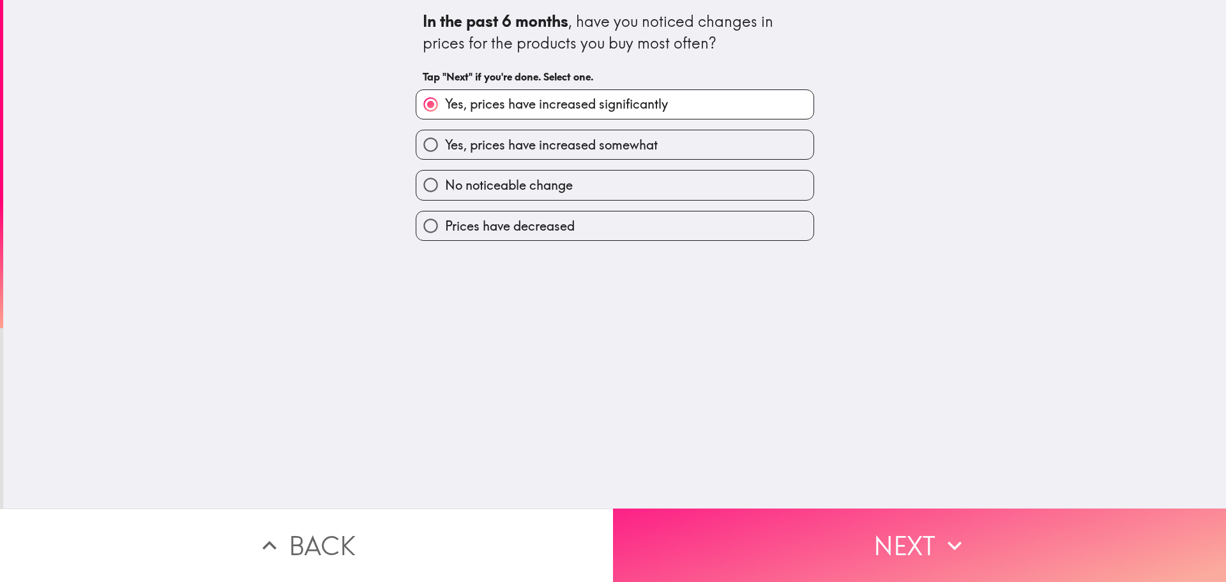
drag, startPoint x: 668, startPoint y: 522, endPoint x: 738, endPoint y: 439, distance: 108.8
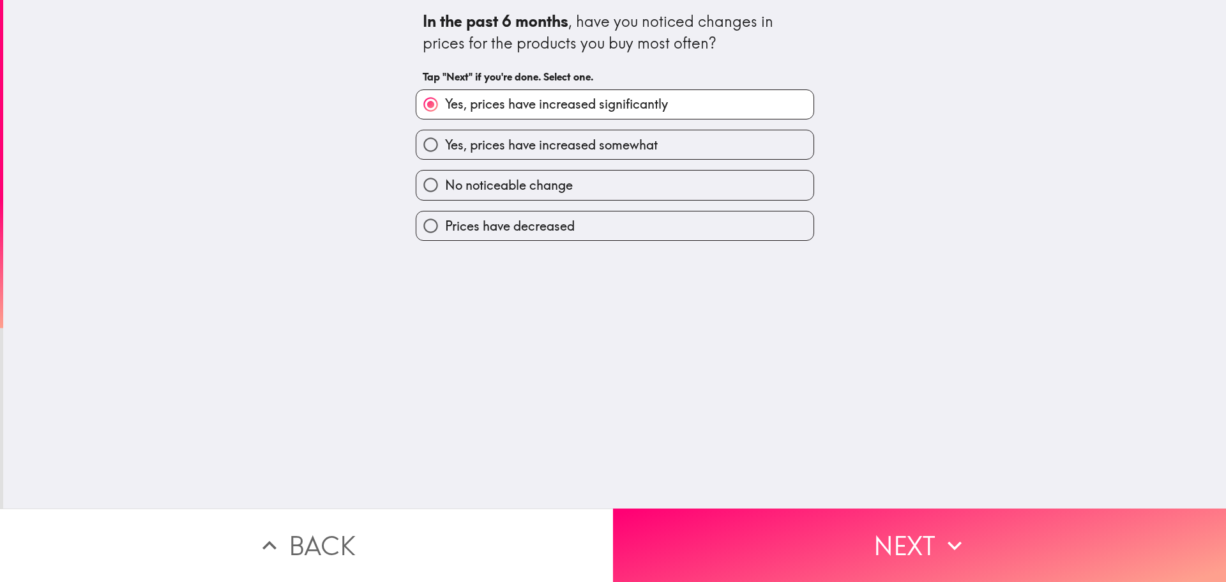
click at [671, 520] on button "Next" at bounding box center [919, 544] width 613 height 73
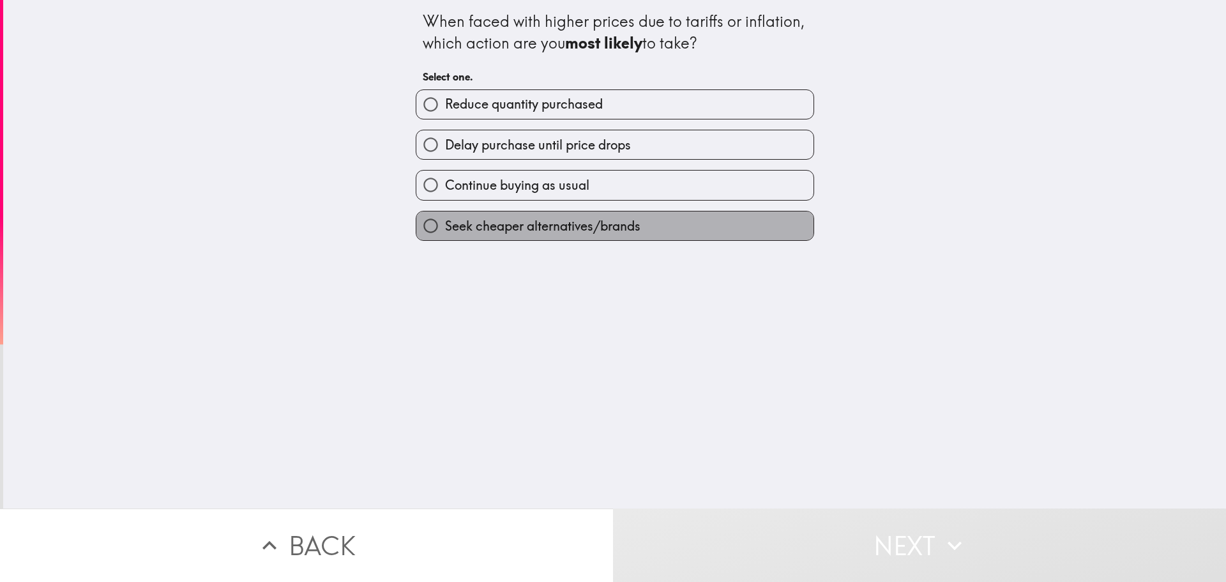
click at [468, 228] on span "Seek cheaper alternatives/brands" at bounding box center [542, 226] width 195 height 18
click at [445, 228] on input "Seek cheaper alternatives/brands" at bounding box center [430, 225] width 29 height 29
radio input "true"
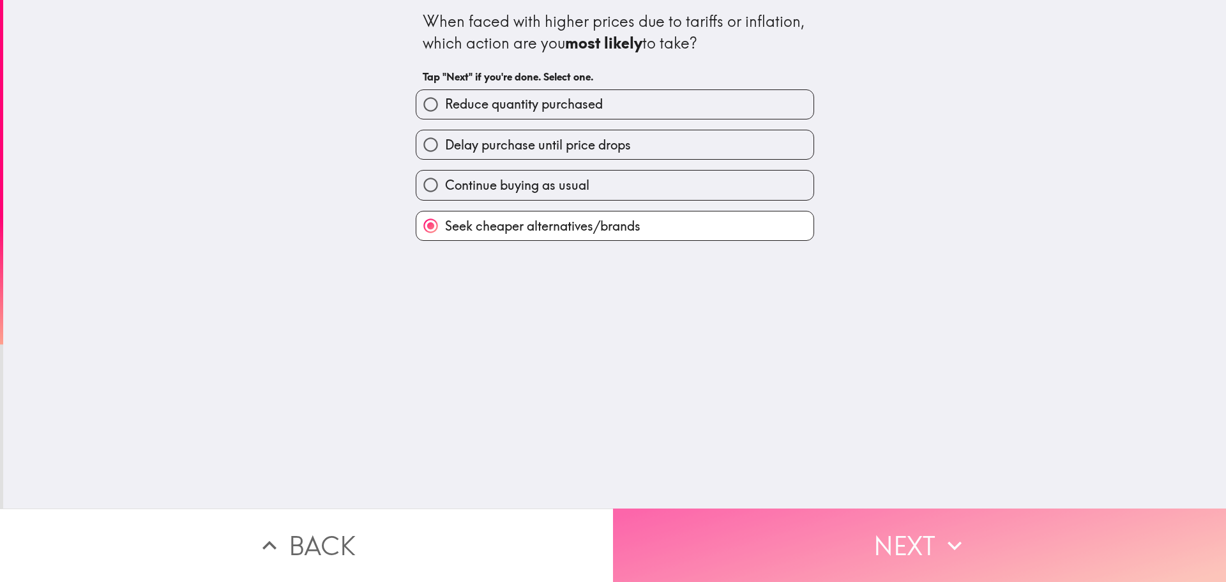
click at [749, 521] on button "Next" at bounding box center [919, 544] width 613 height 73
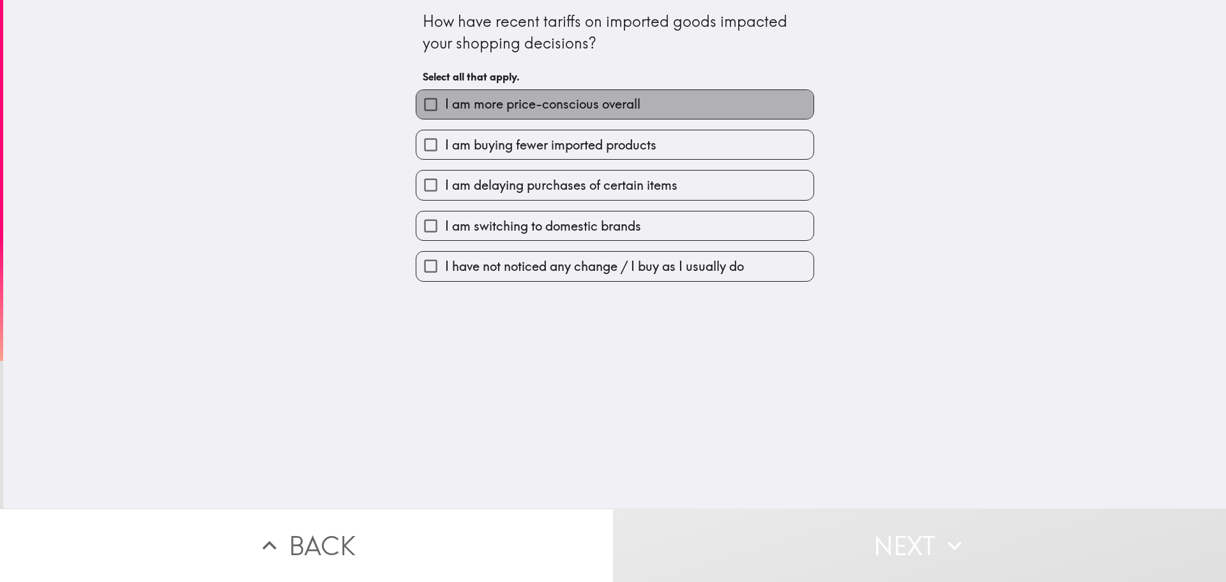
click at [473, 114] on label "I am more price-conscious overall" at bounding box center [614, 104] width 397 height 29
click at [445, 114] on input "I am more price-conscious overall" at bounding box center [430, 104] width 29 height 29
checkbox input "true"
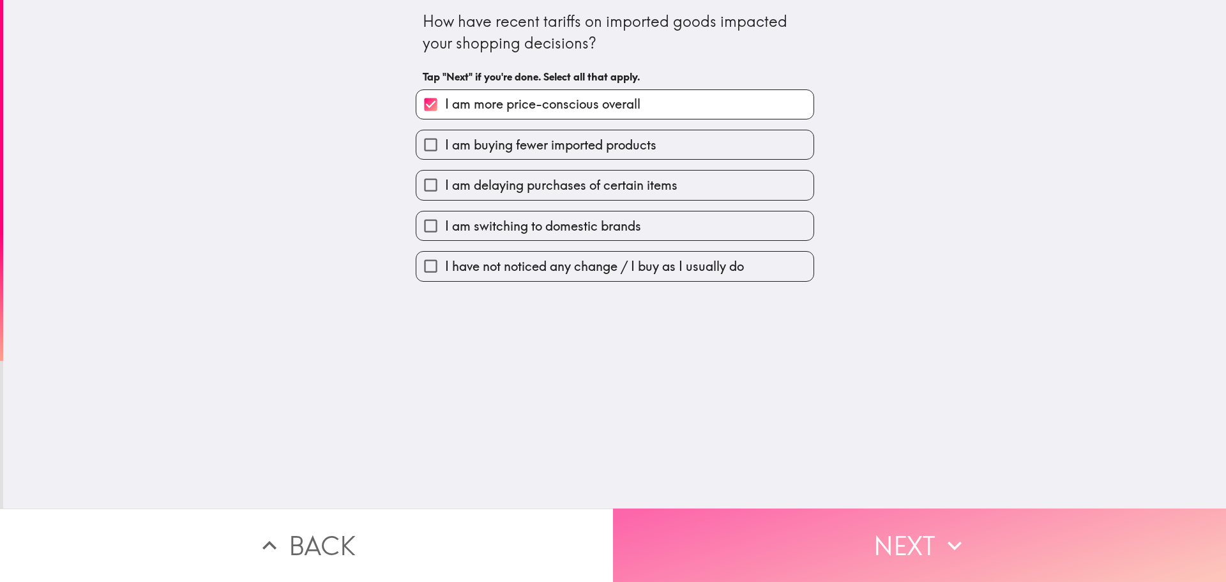
click at [747, 521] on button "Next" at bounding box center [919, 544] width 613 height 73
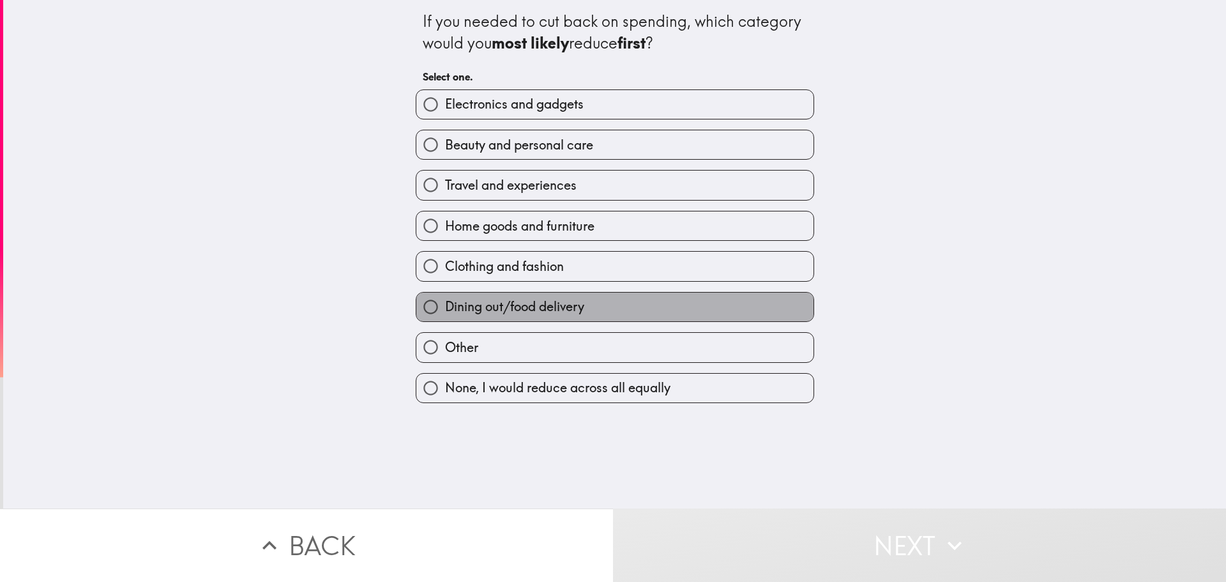
click at [480, 309] on span "Dining out/food delivery" at bounding box center [514, 307] width 139 height 18
click at [445, 309] on input "Dining out/food delivery" at bounding box center [430, 307] width 29 height 29
radio input "true"
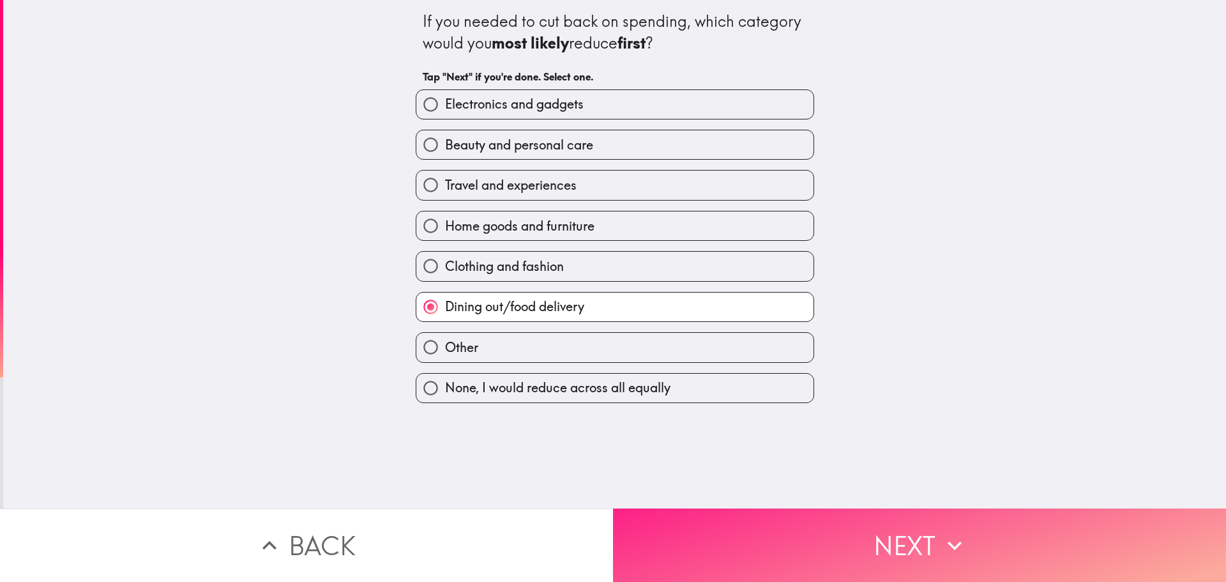
click at [783, 545] on button "Next" at bounding box center [919, 544] width 613 height 73
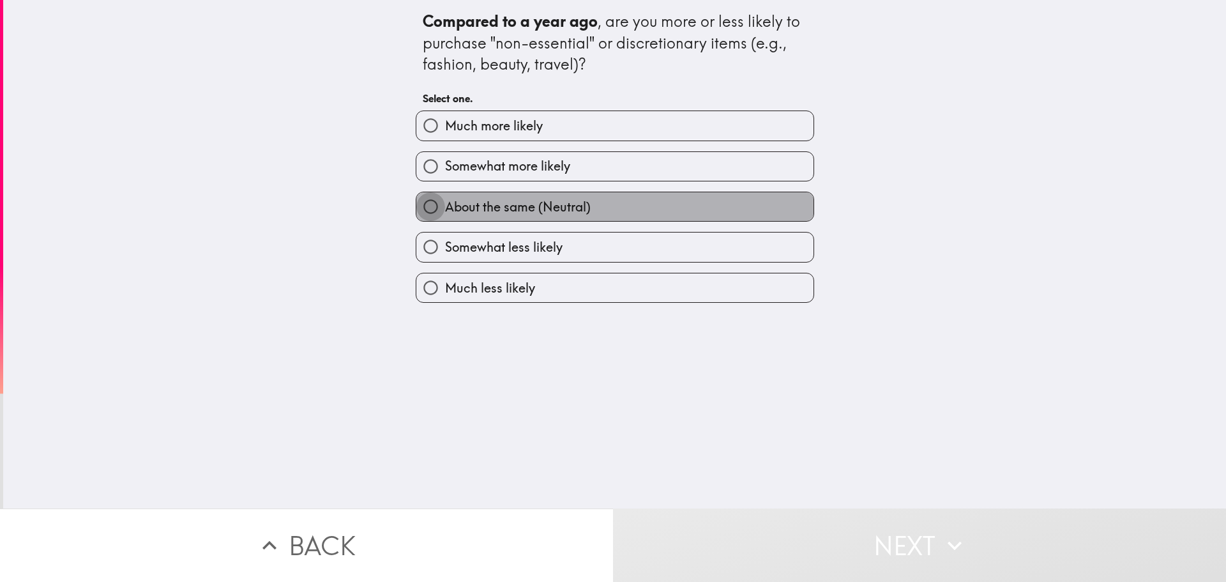
click at [416, 204] on input "About the same (Neutral)" at bounding box center [430, 206] width 29 height 29
radio input "true"
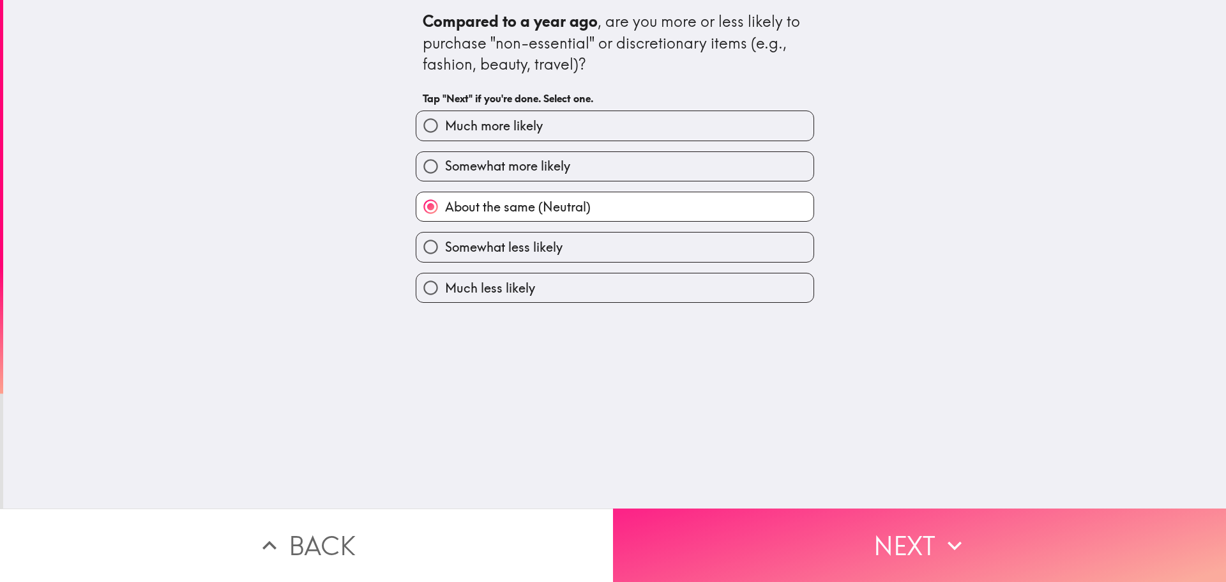
click at [667, 531] on button "Next" at bounding box center [919, 544] width 613 height 73
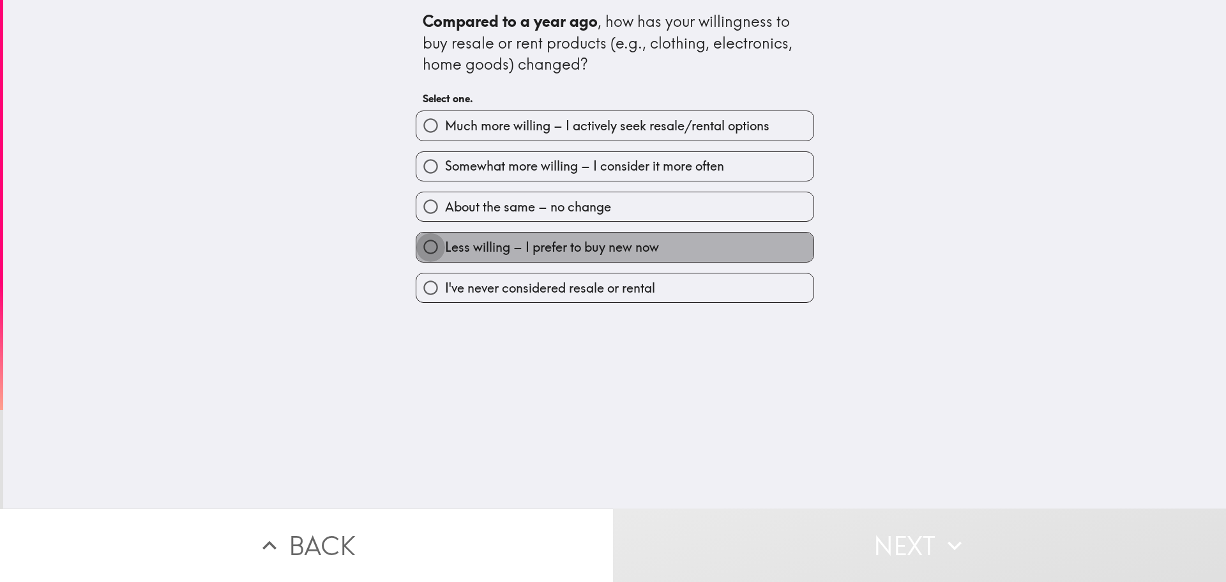
click at [427, 242] on input "Less willing – I prefer to buy new now" at bounding box center [430, 246] width 29 height 29
radio input "true"
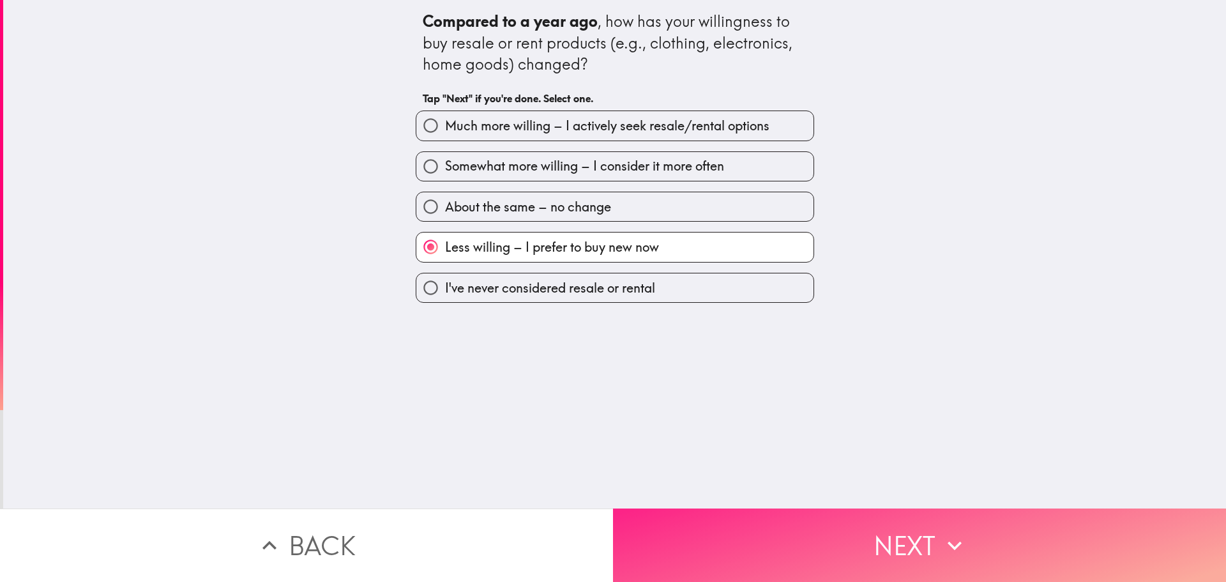
click at [787, 533] on button "Next" at bounding box center [919, 544] width 613 height 73
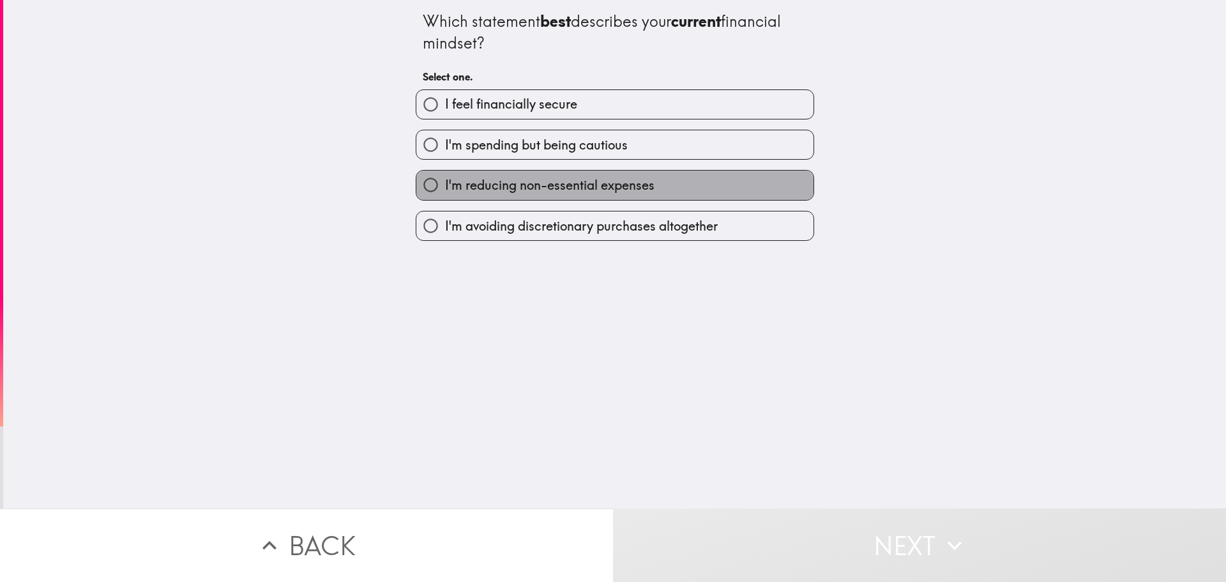
click at [495, 182] on span "I'm reducing non-essential expenses" at bounding box center [549, 185] width 209 height 18
click at [445, 182] on input "I'm reducing non-essential expenses" at bounding box center [430, 185] width 29 height 29
radio input "true"
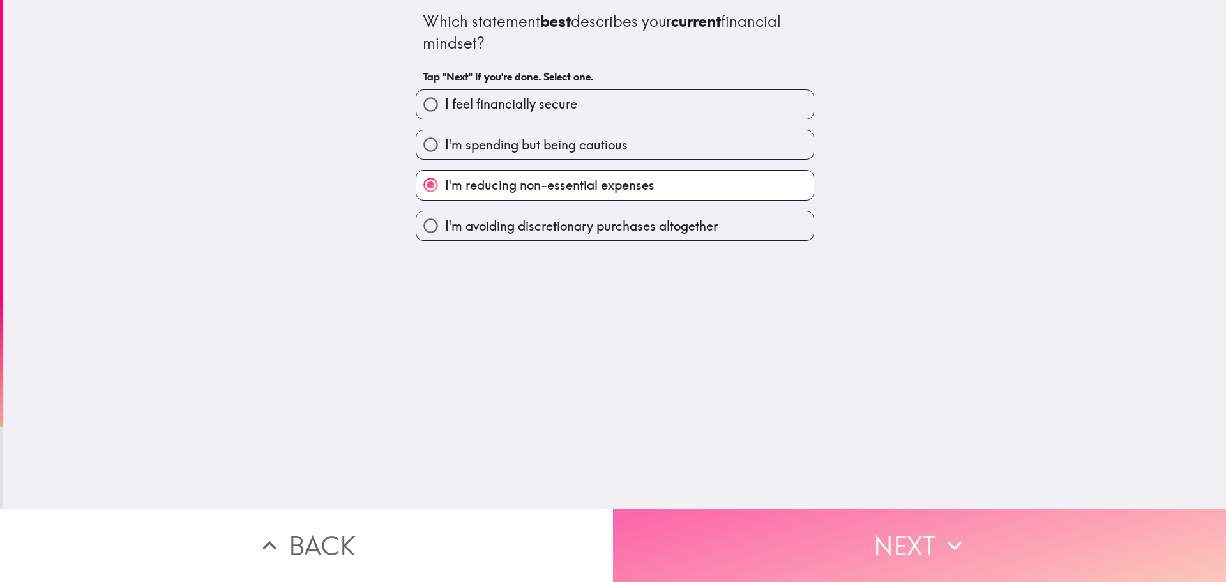
click at [777, 525] on button "Next" at bounding box center [919, 544] width 613 height 73
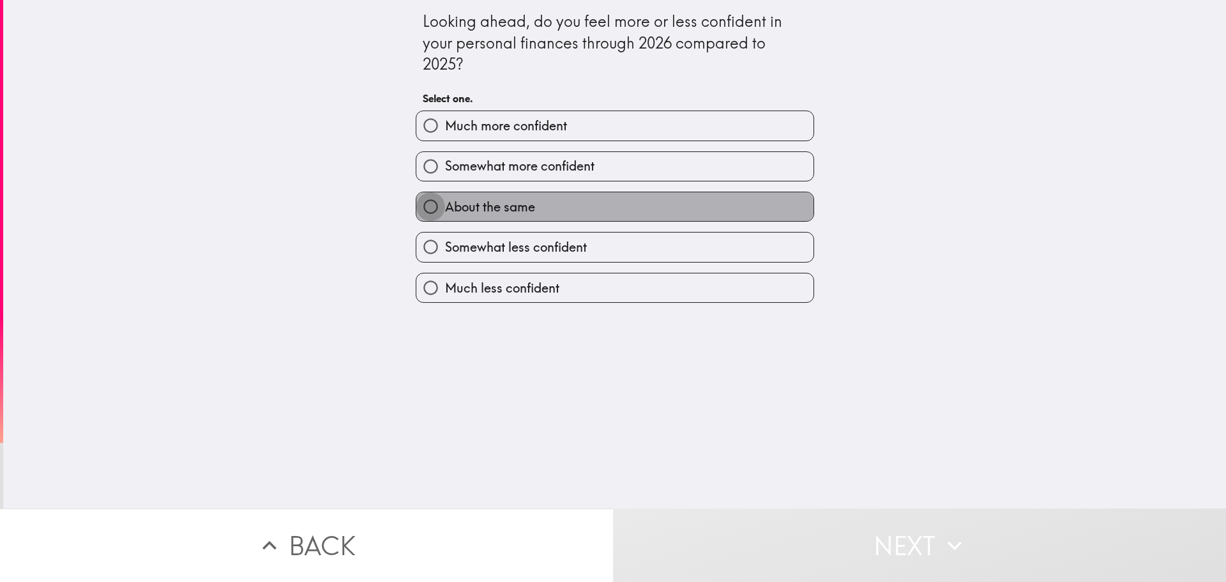
click at [427, 205] on input "About the same" at bounding box center [430, 206] width 29 height 29
radio input "true"
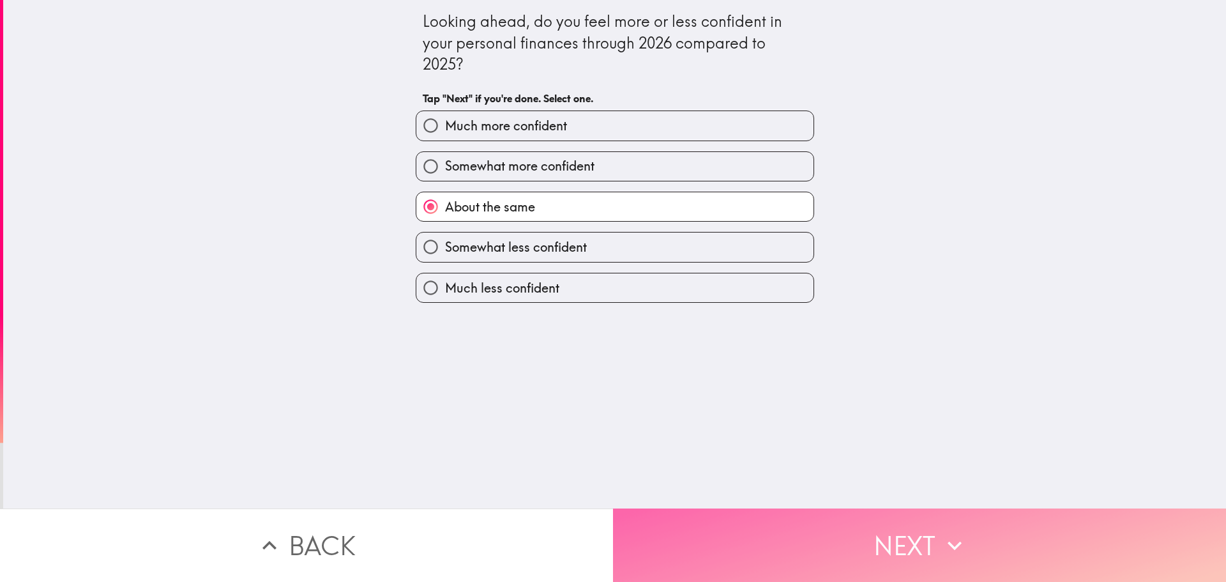
click at [729, 521] on button "Next" at bounding box center [919, 544] width 613 height 73
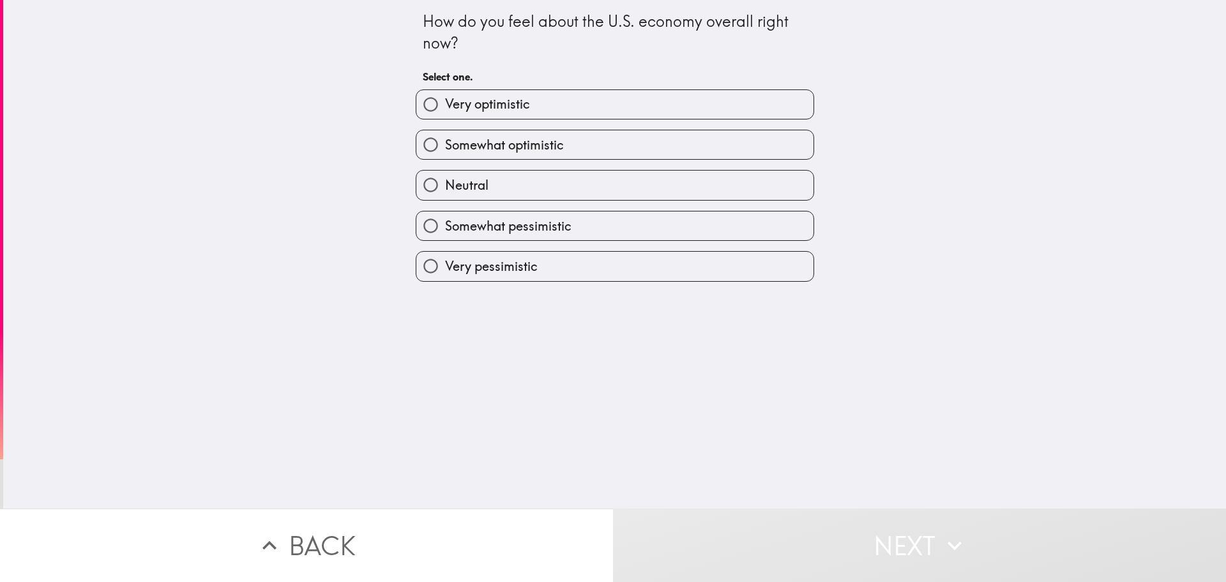
click at [446, 180] on span "Neutral" at bounding box center [466, 185] width 43 height 18
click at [445, 180] on input "Neutral" at bounding box center [430, 185] width 29 height 29
radio input "true"
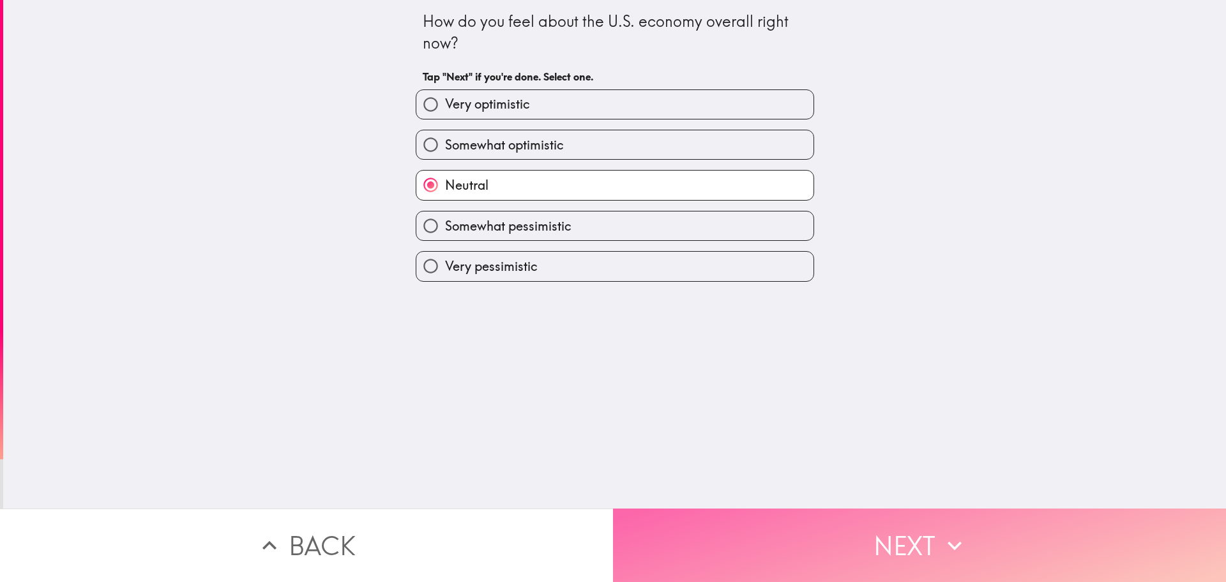
click at [827, 522] on button "Next" at bounding box center [919, 544] width 613 height 73
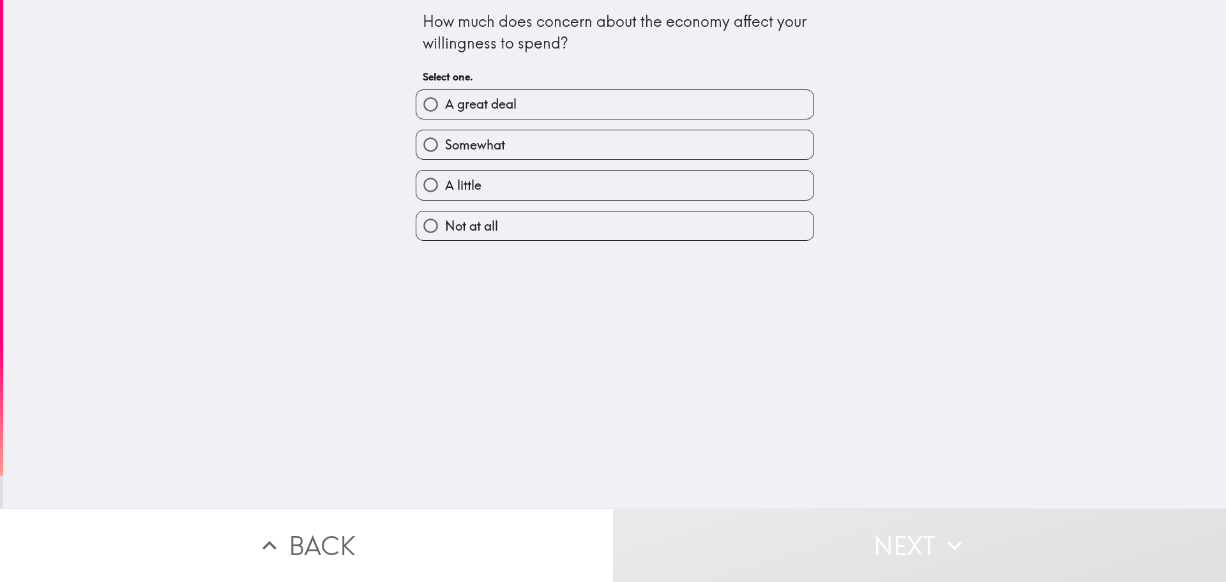
click at [453, 107] on span "A great deal" at bounding box center [481, 104] width 72 height 18
click at [445, 107] on input "A great deal" at bounding box center [430, 104] width 29 height 29
radio input "true"
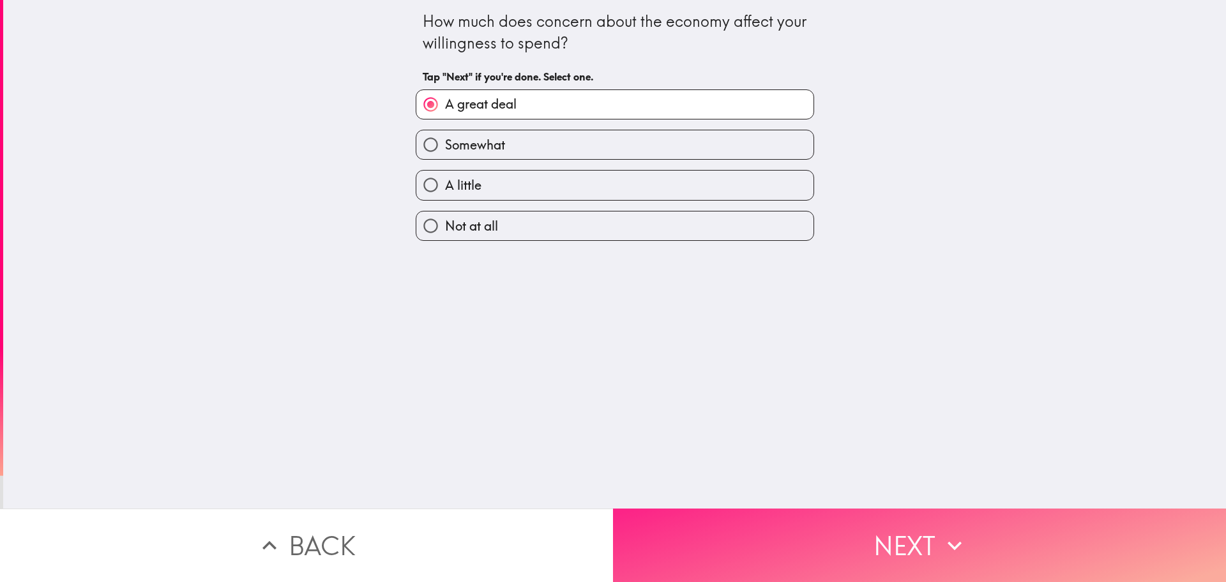
click at [722, 536] on button "Next" at bounding box center [919, 544] width 613 height 73
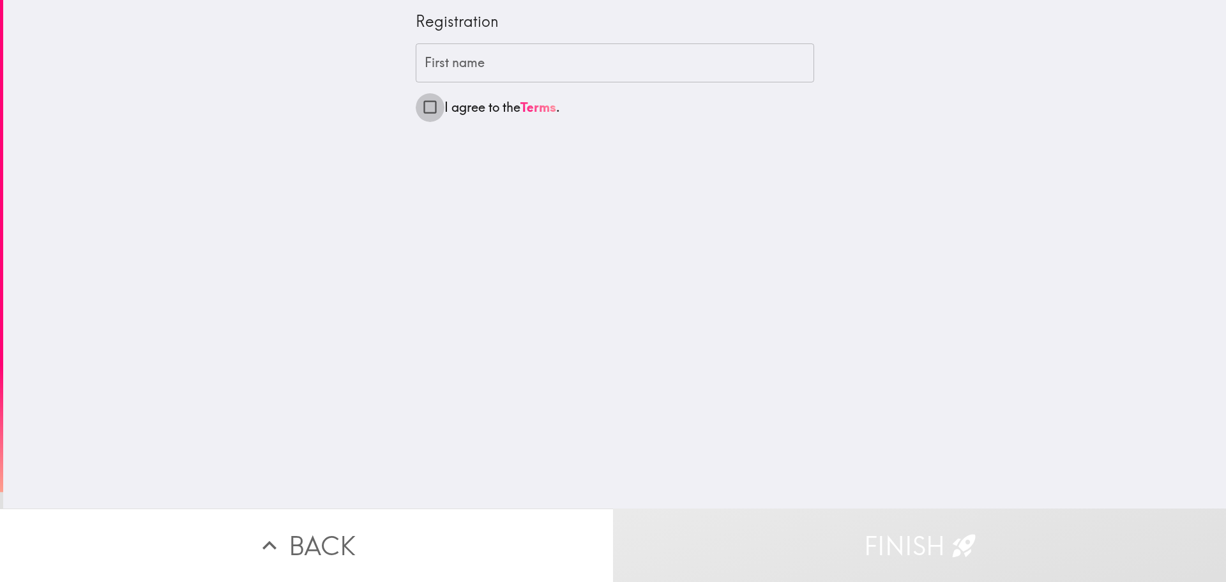
click at [416, 109] on input "I agree to the Terms ." at bounding box center [430, 107] width 29 height 29
checkbox input "true"
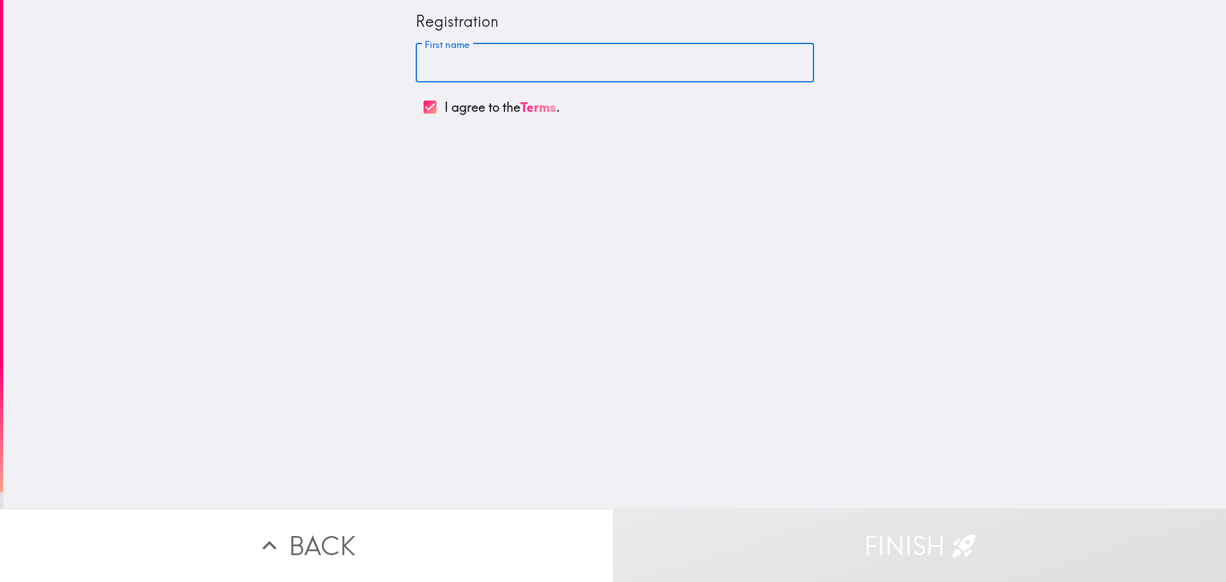
click at [506, 50] on input "First name" at bounding box center [615, 63] width 399 height 40
type input "[PERSON_NAME]"
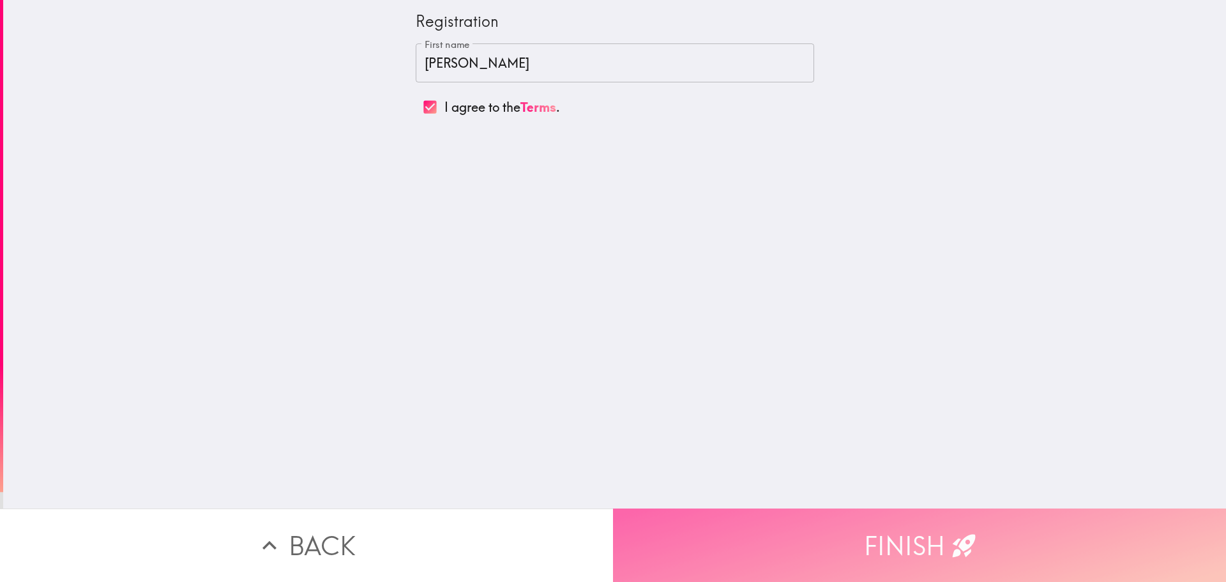
drag, startPoint x: 657, startPoint y: 529, endPoint x: 628, endPoint y: 441, distance: 92.1
click at [657, 528] on button "Finish" at bounding box center [919, 544] width 613 height 73
